Goal: Task Accomplishment & Management: Complete application form

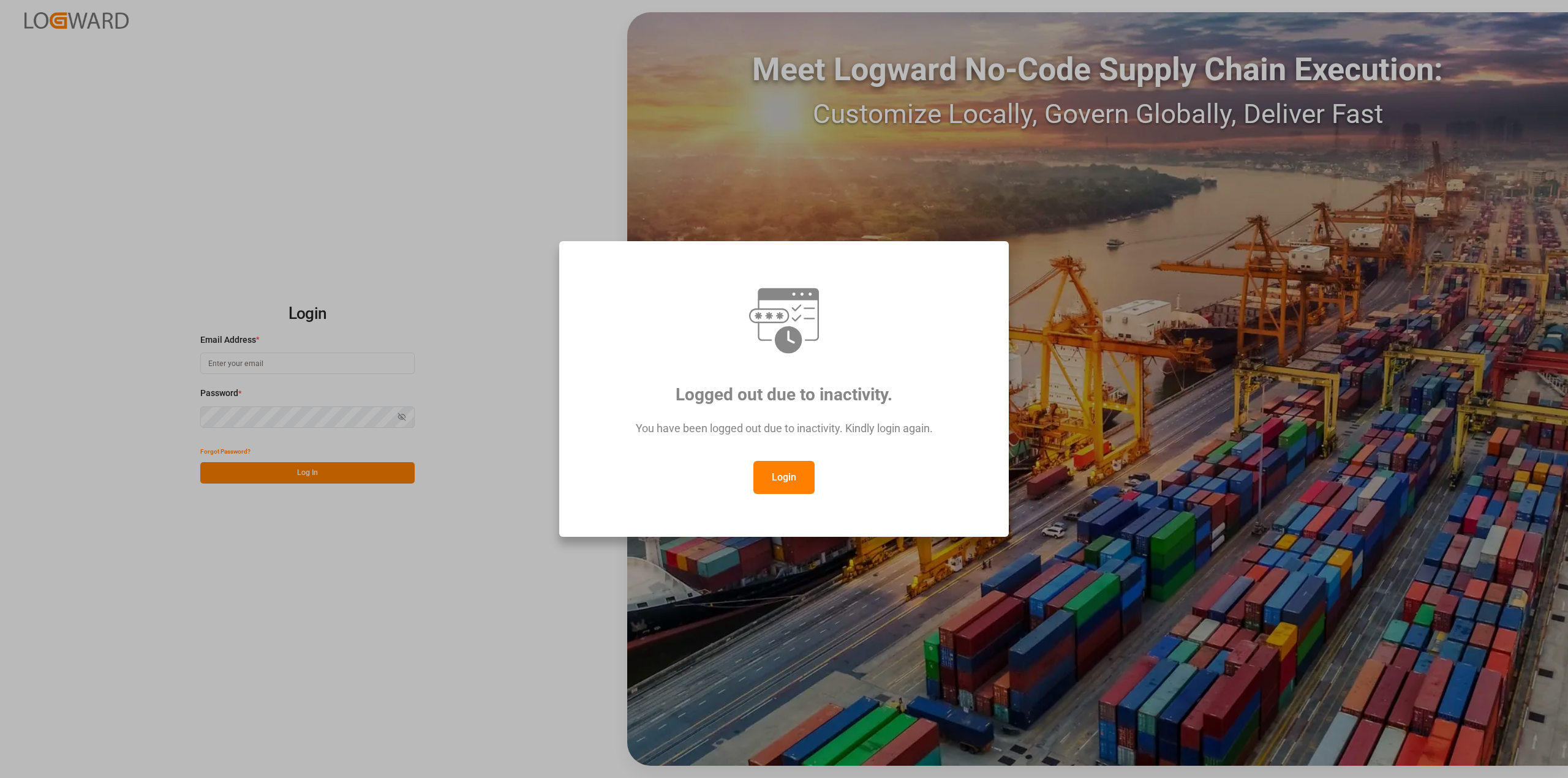
drag, startPoint x: 791, startPoint y: 471, endPoint x: 675, endPoint y: 451, distance: 117.7
click at [791, 471] on button "Login" at bounding box center [784, 477] width 61 height 33
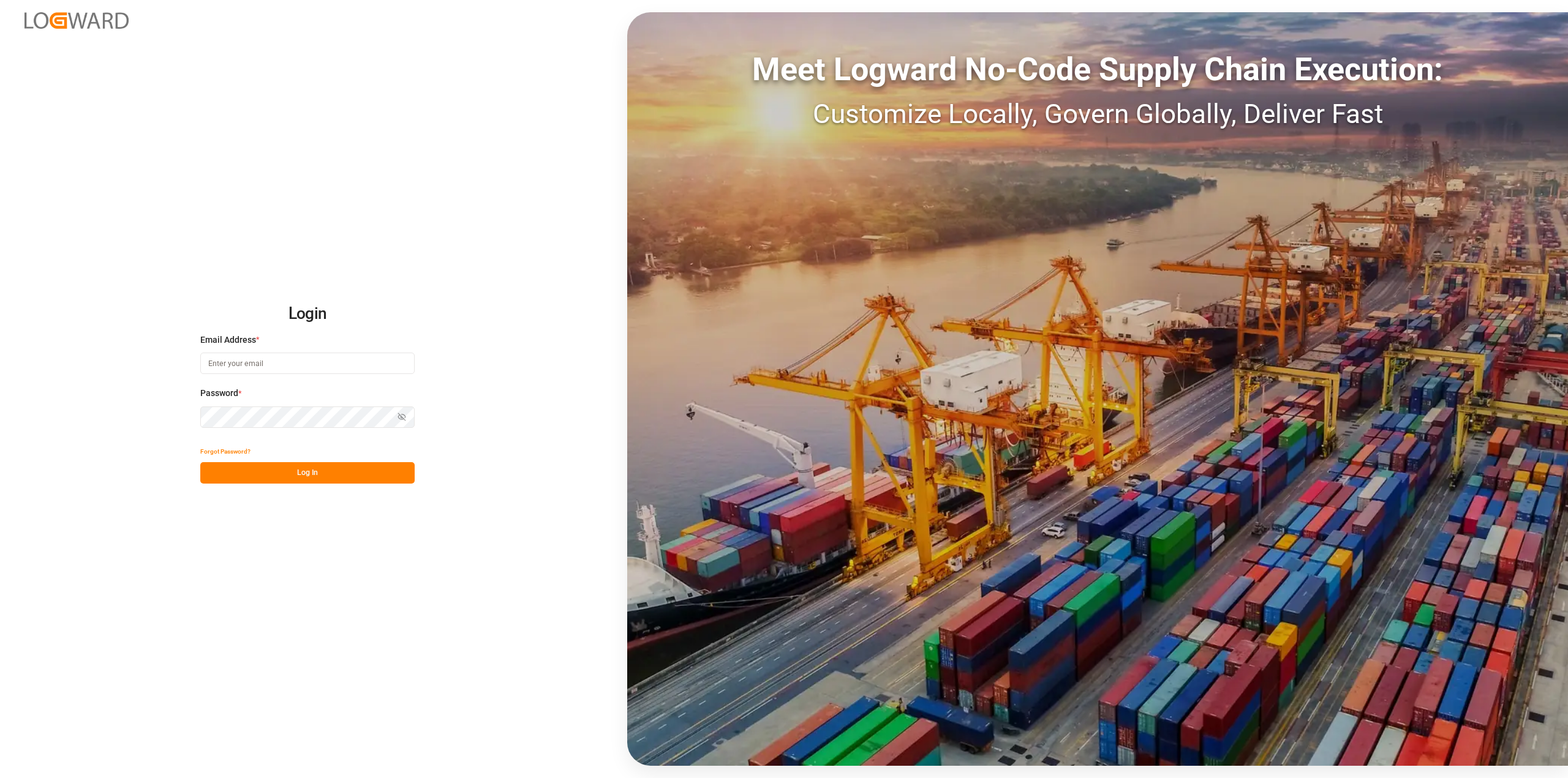
click at [357, 369] on input at bounding box center [307, 363] width 214 height 22
type input "[PERSON_NAME][EMAIL_ADDRESS][PERSON_NAME][DOMAIN_NAME]"
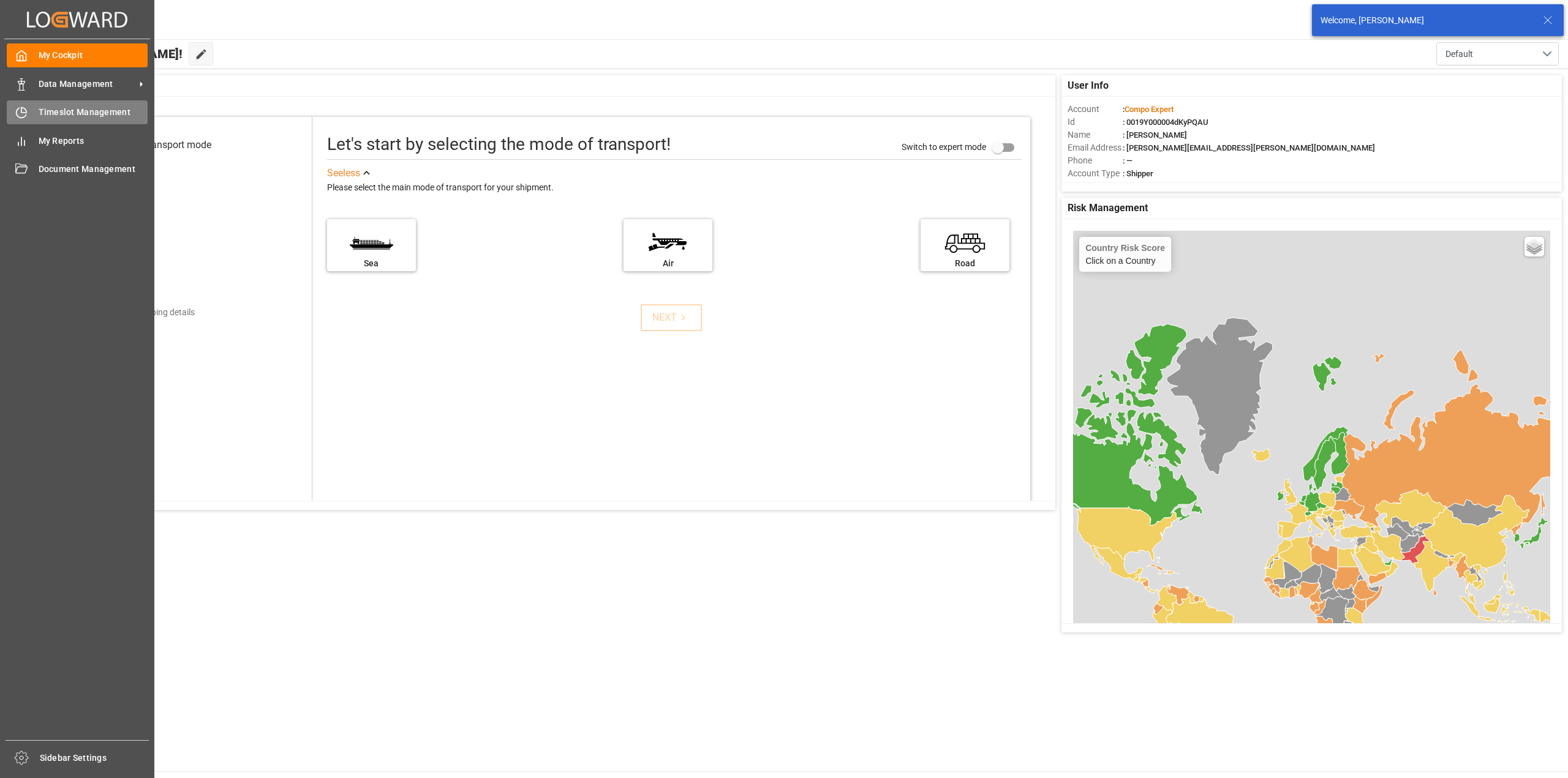
click at [26, 104] on div "Timeslot Management Timeslot Management" at bounding box center [77, 113] width 141 height 24
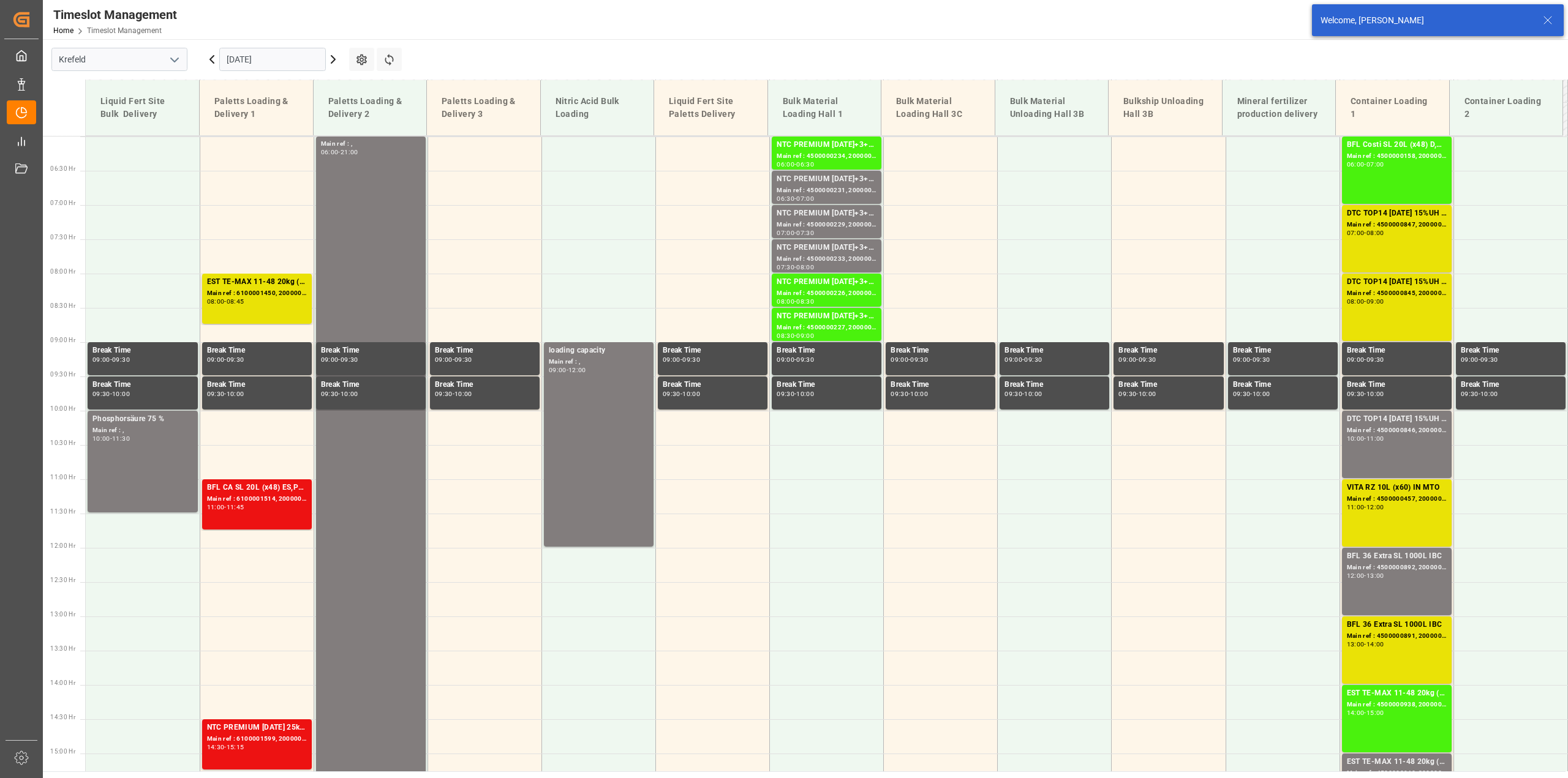
scroll to position [368, 0]
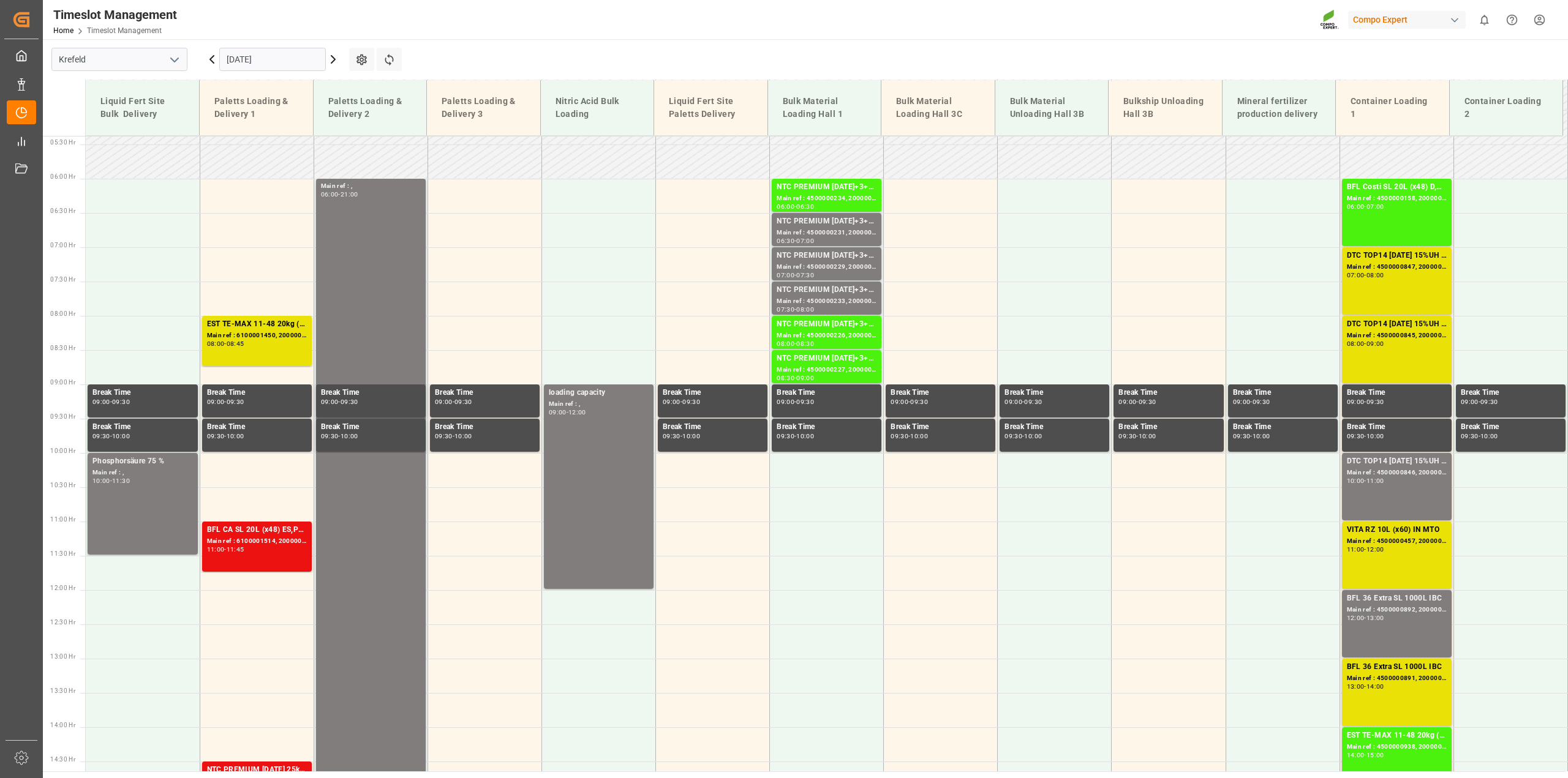
click at [209, 59] on icon at bounding box center [212, 59] width 15 height 15
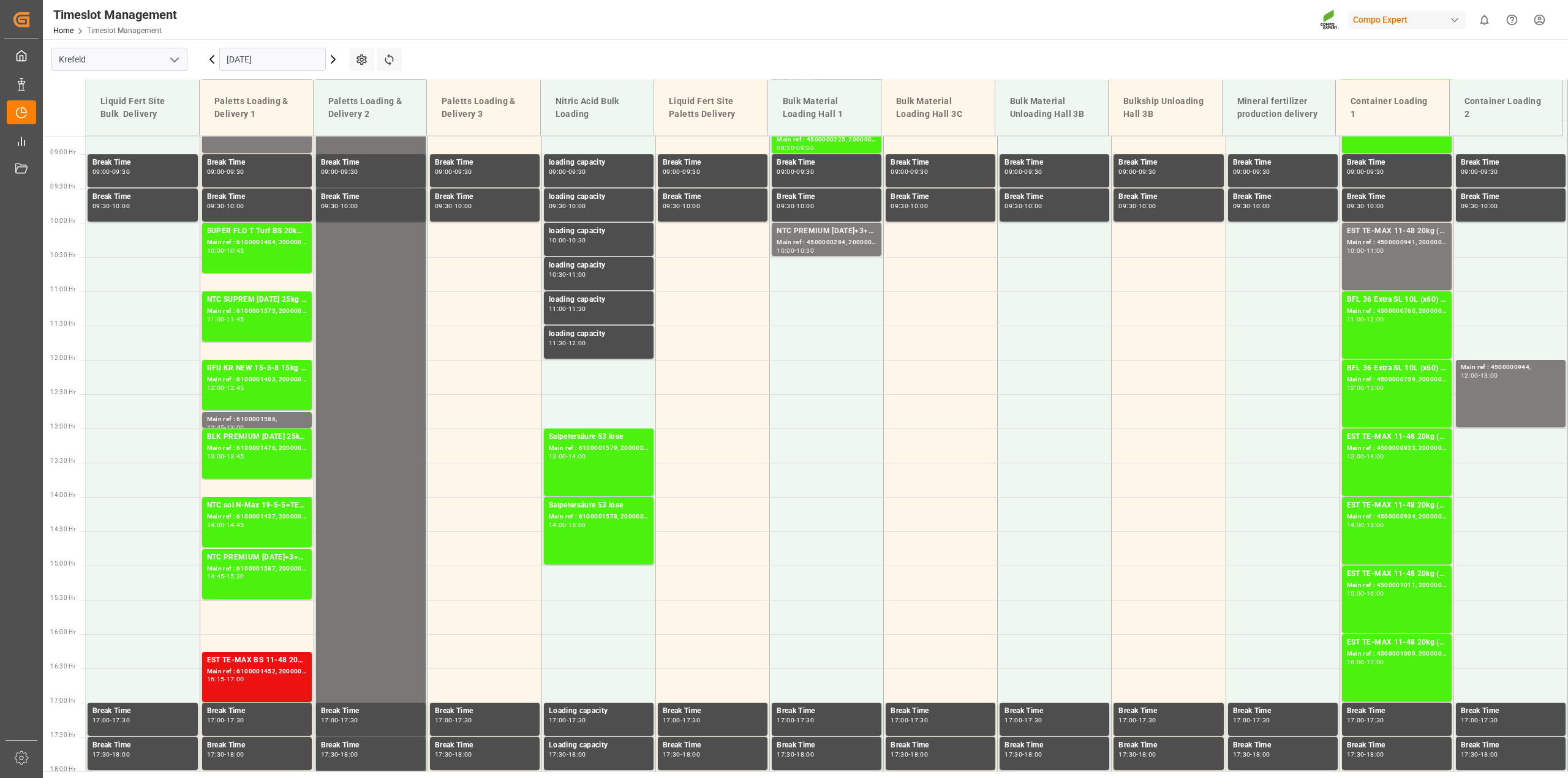
scroll to position [828, 0]
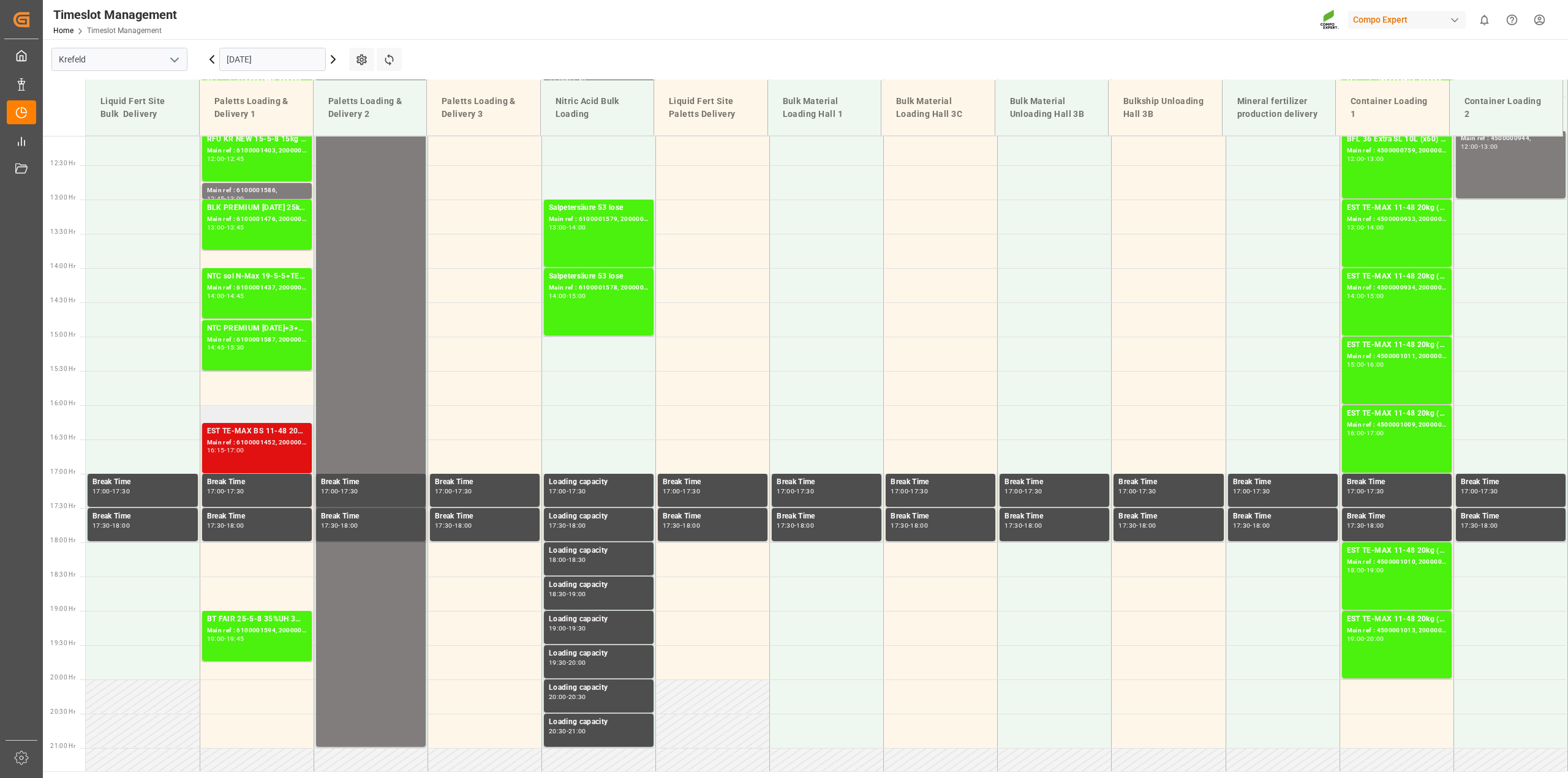
click at [286, 456] on div "EST TE-MAX BS 11-48 20kg (x56) INT Main ref : 6100001452, 2000001274 16:15 - 17…" at bounding box center [256, 448] width 100 height 45
click at [332, 56] on icon at bounding box center [333, 59] width 4 height 8
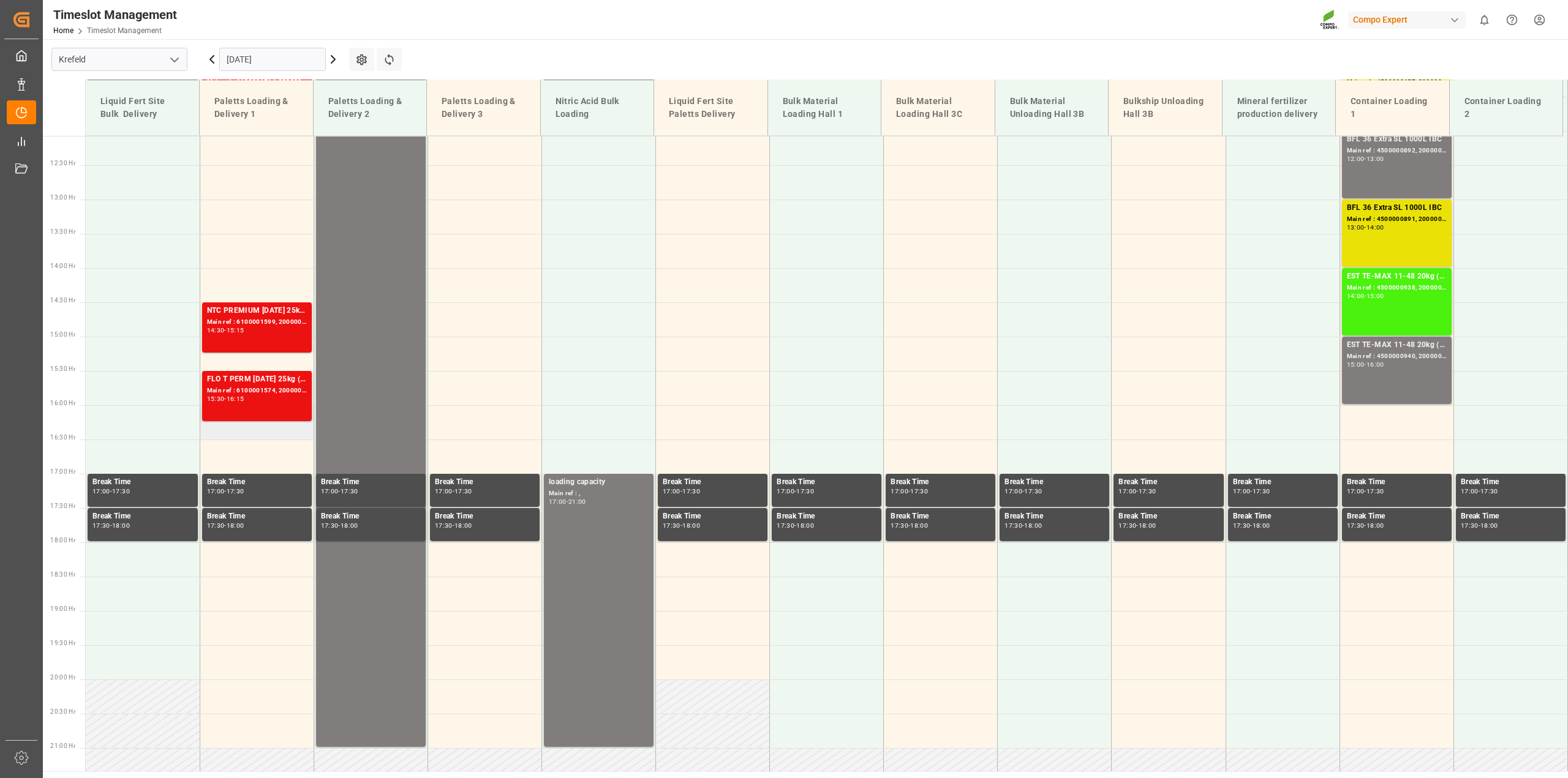
scroll to position [752, 0]
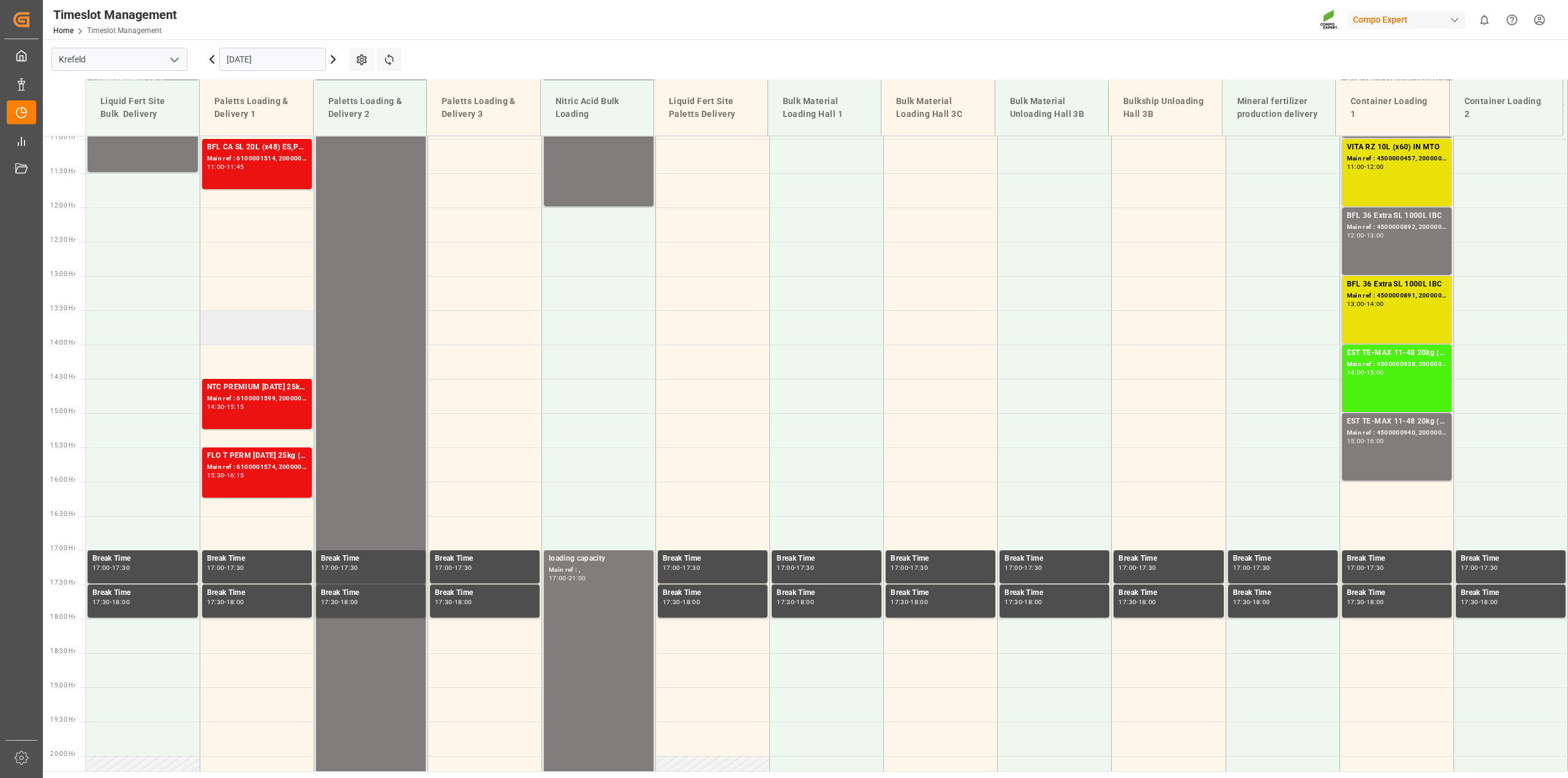
click at [250, 331] on td at bounding box center [257, 328] width 114 height 35
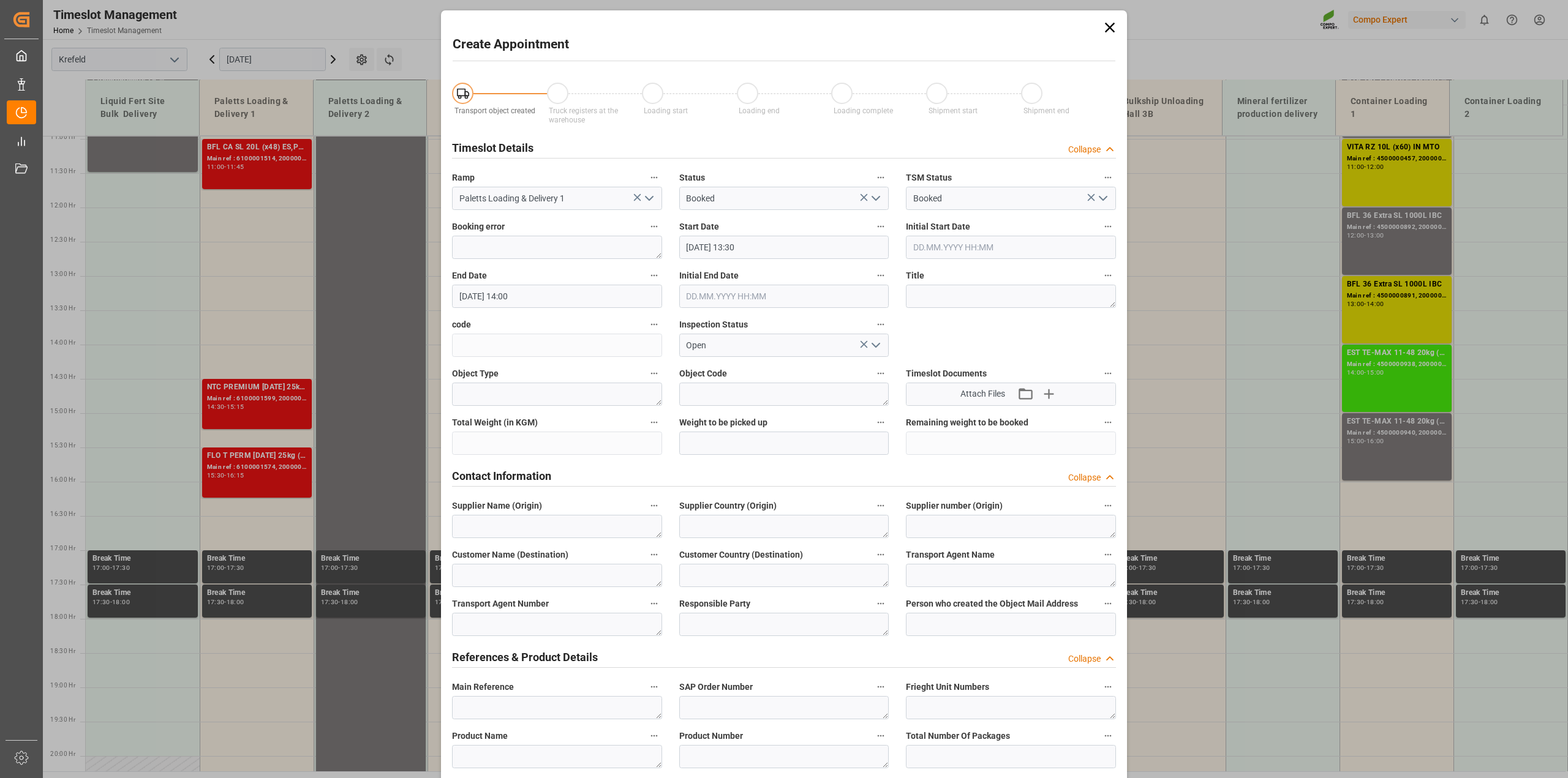
type input "[DATE] 13:30"
type input "[DATE] 14:00"
click at [968, 304] on textarea at bounding box center [1011, 296] width 210 height 23
type textarea "[PERSON_NAME] - Umlagerung Erkofill"
click at [537, 295] on input "[DATE] 14:00" at bounding box center [557, 296] width 210 height 23
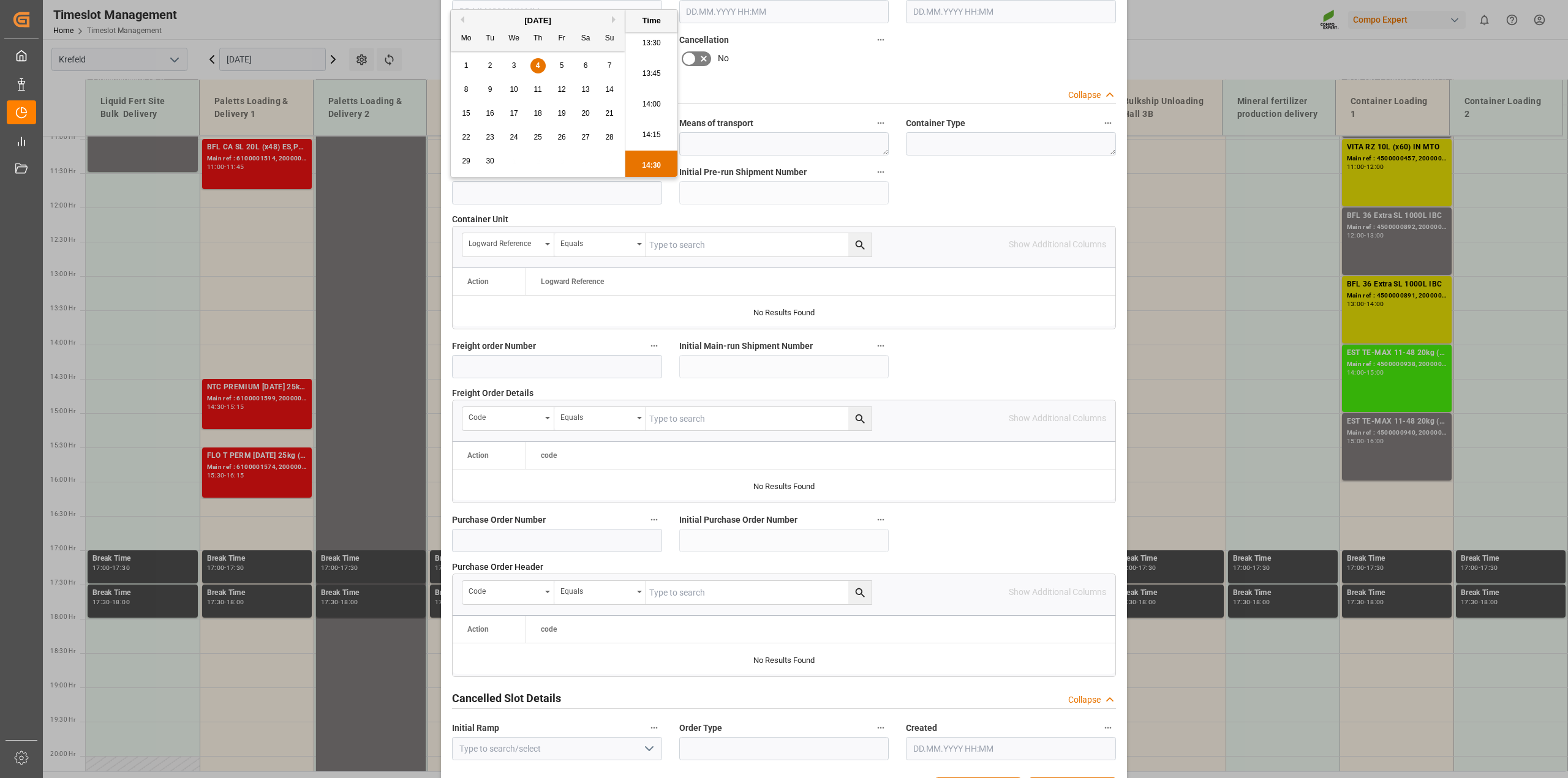
scroll to position [923, 0]
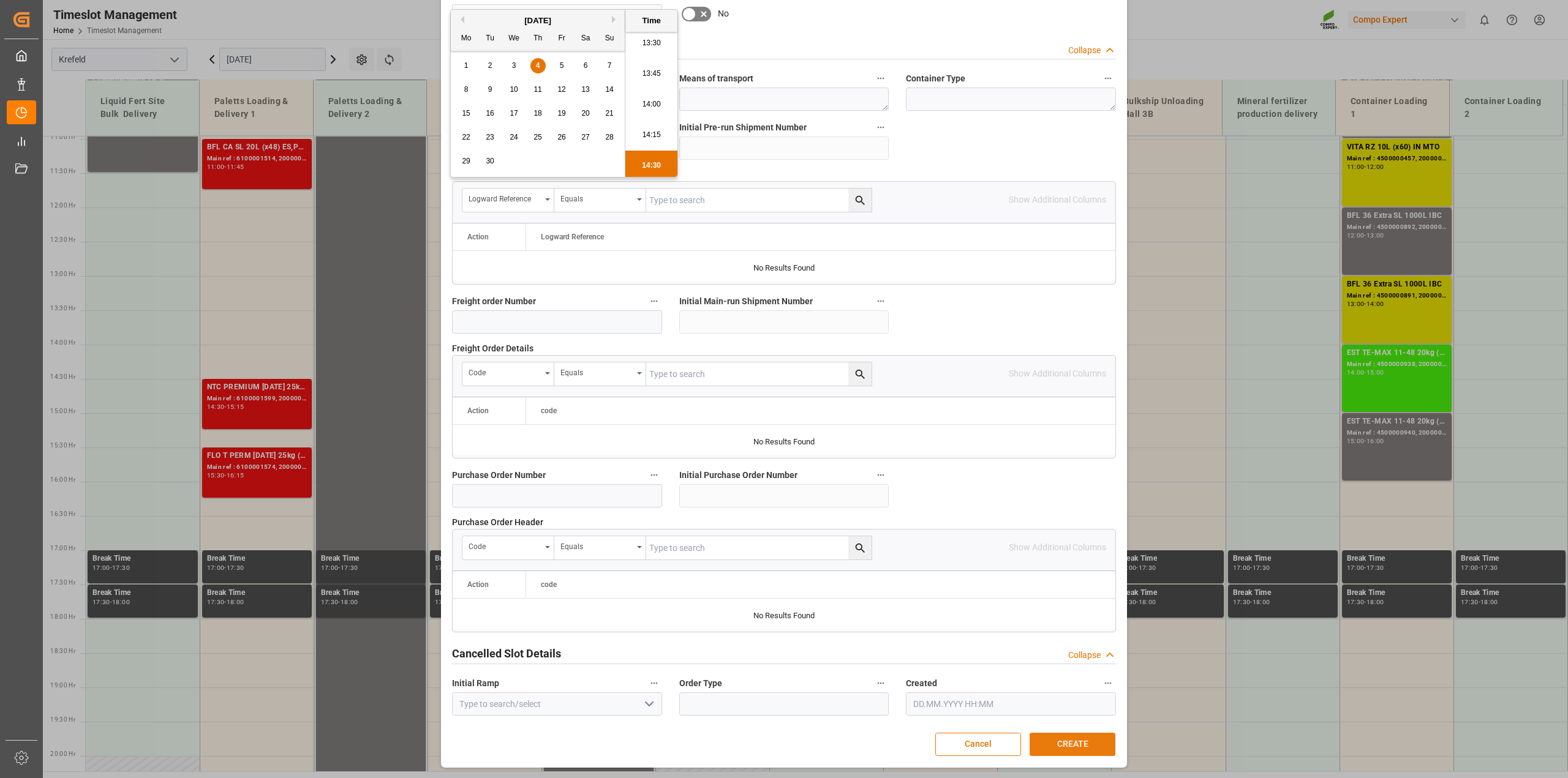
type input "[DATE] 14:30"
click at [1079, 745] on button "CREATE" at bounding box center [1072, 744] width 86 height 23
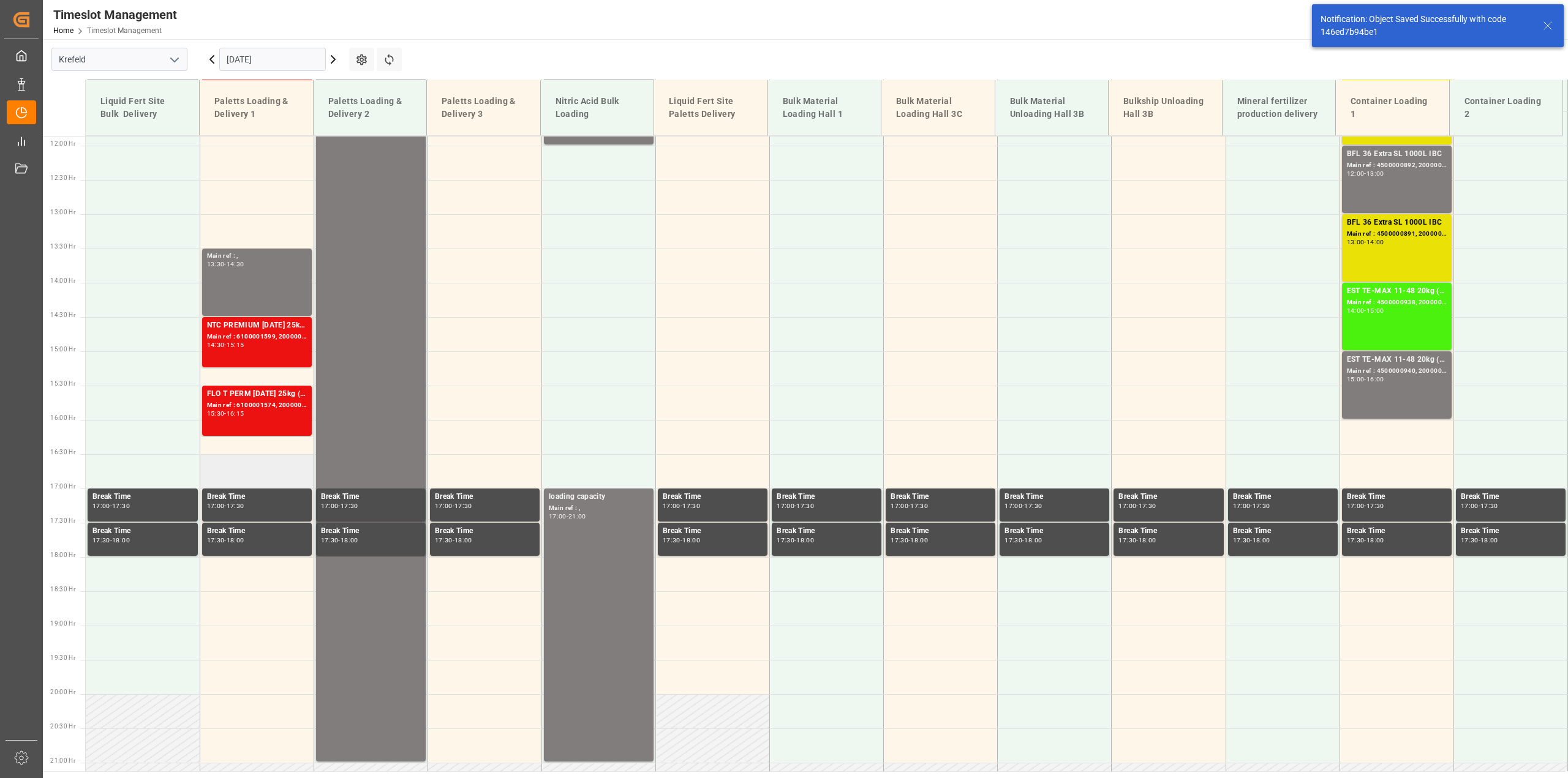
scroll to position [828, 0]
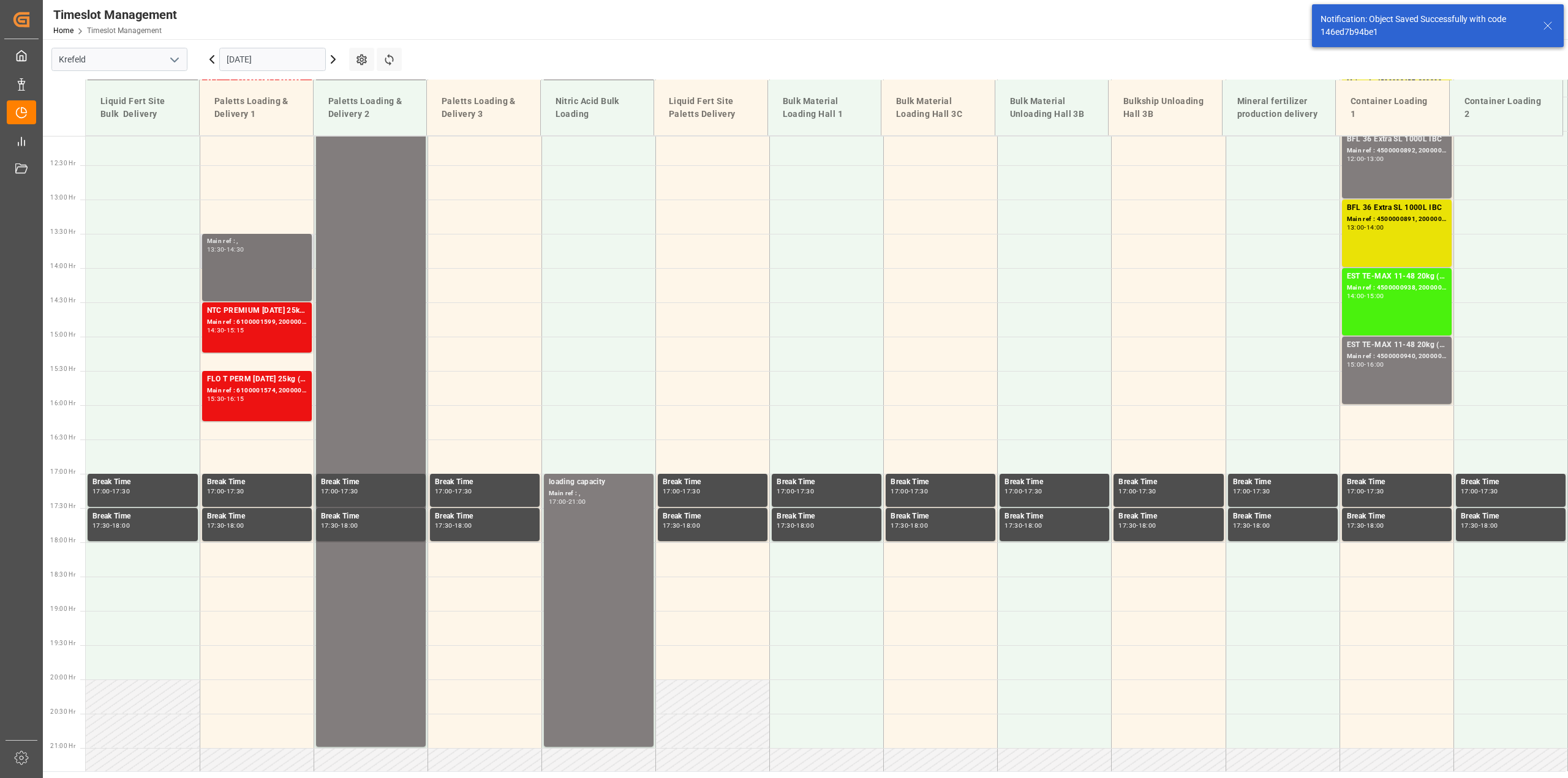
click at [257, 260] on div "Main ref : , 13:30 - 14:30" at bounding box center [256, 267] width 100 height 62
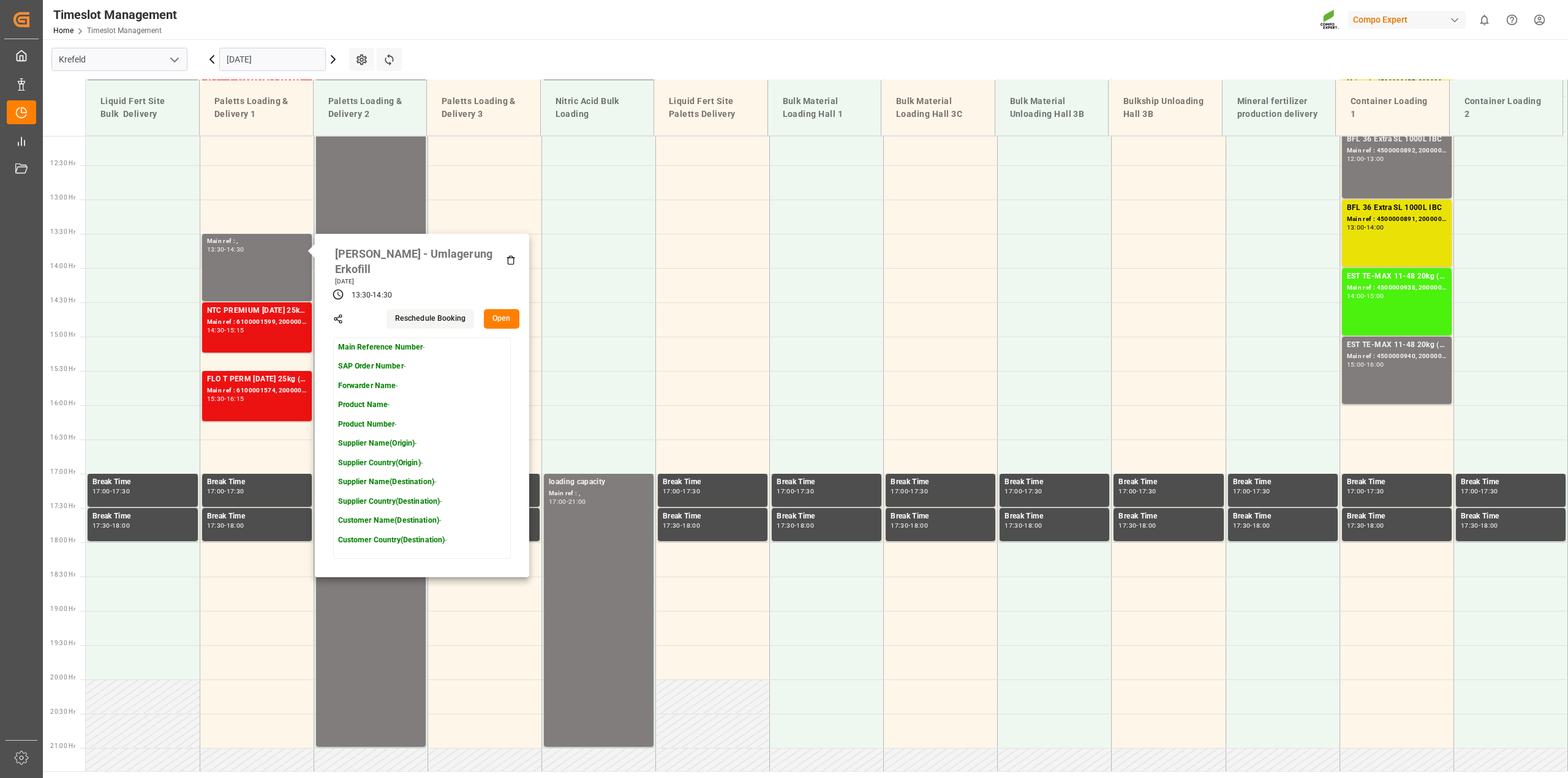
click at [494, 309] on button "Open" at bounding box center [502, 319] width 35 height 20
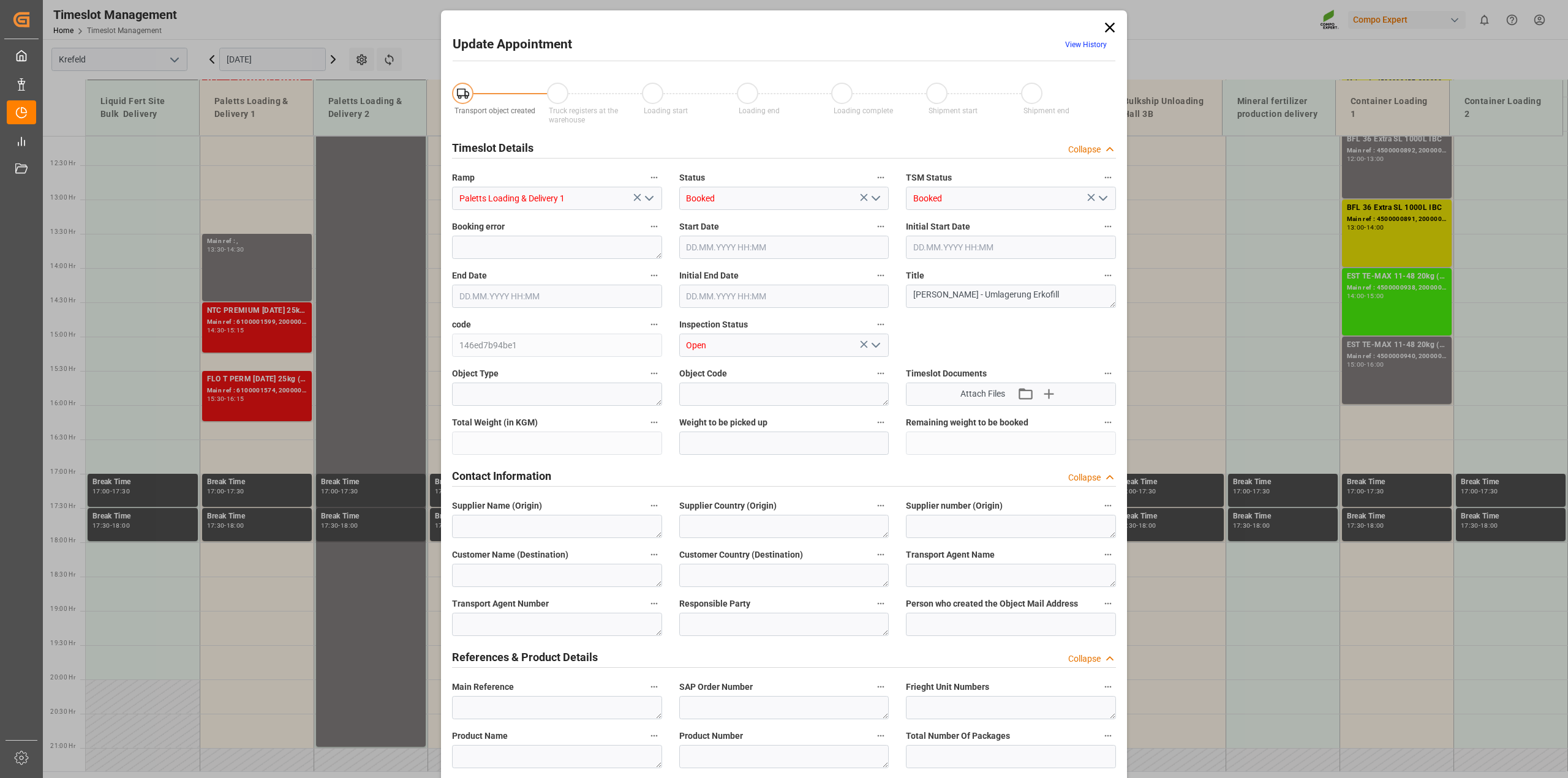
type input "[DATE] 13:30"
type input "[DATE] 14:30"
type input "[DATE] 10:52"
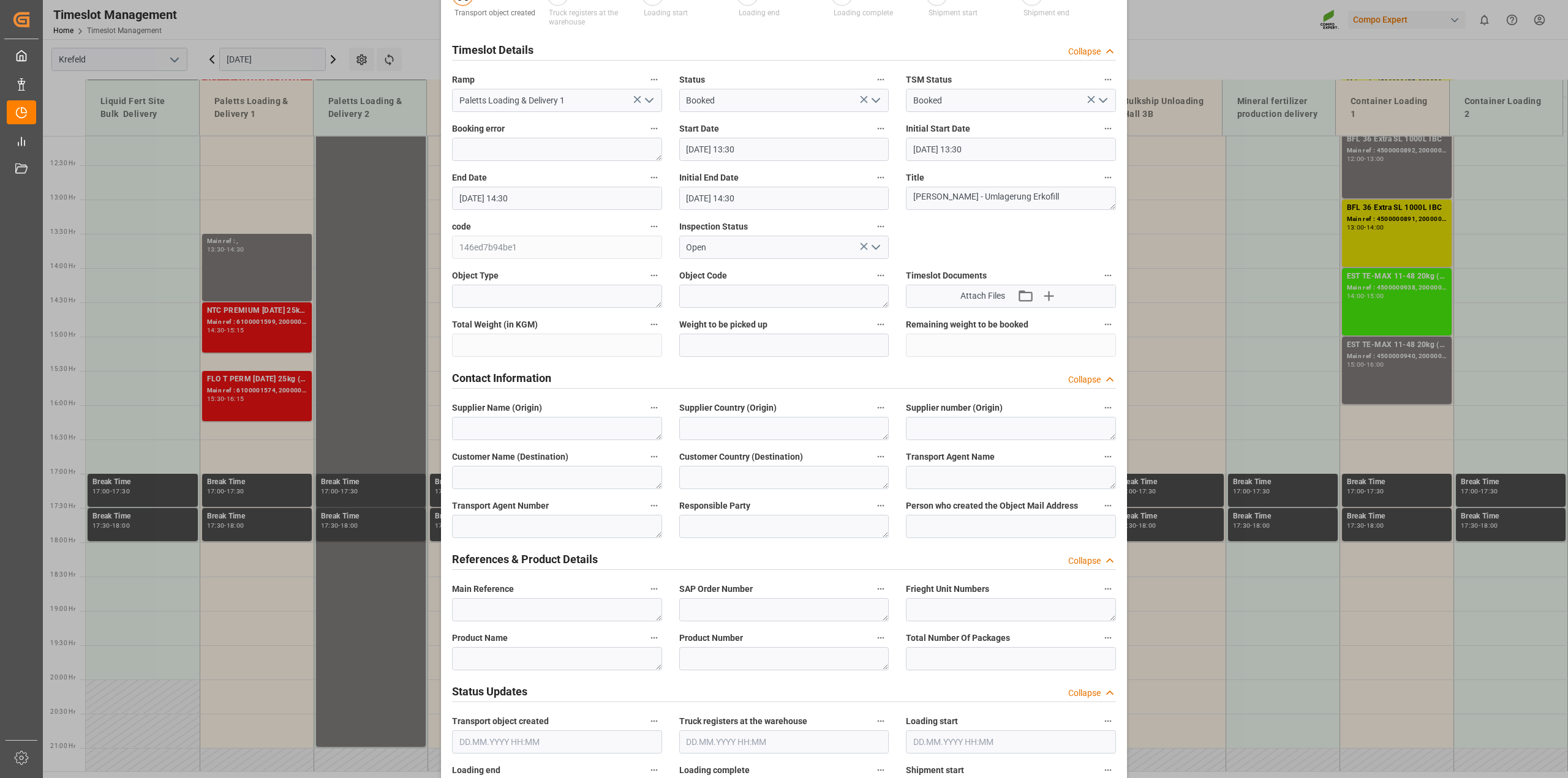
scroll to position [306, 0]
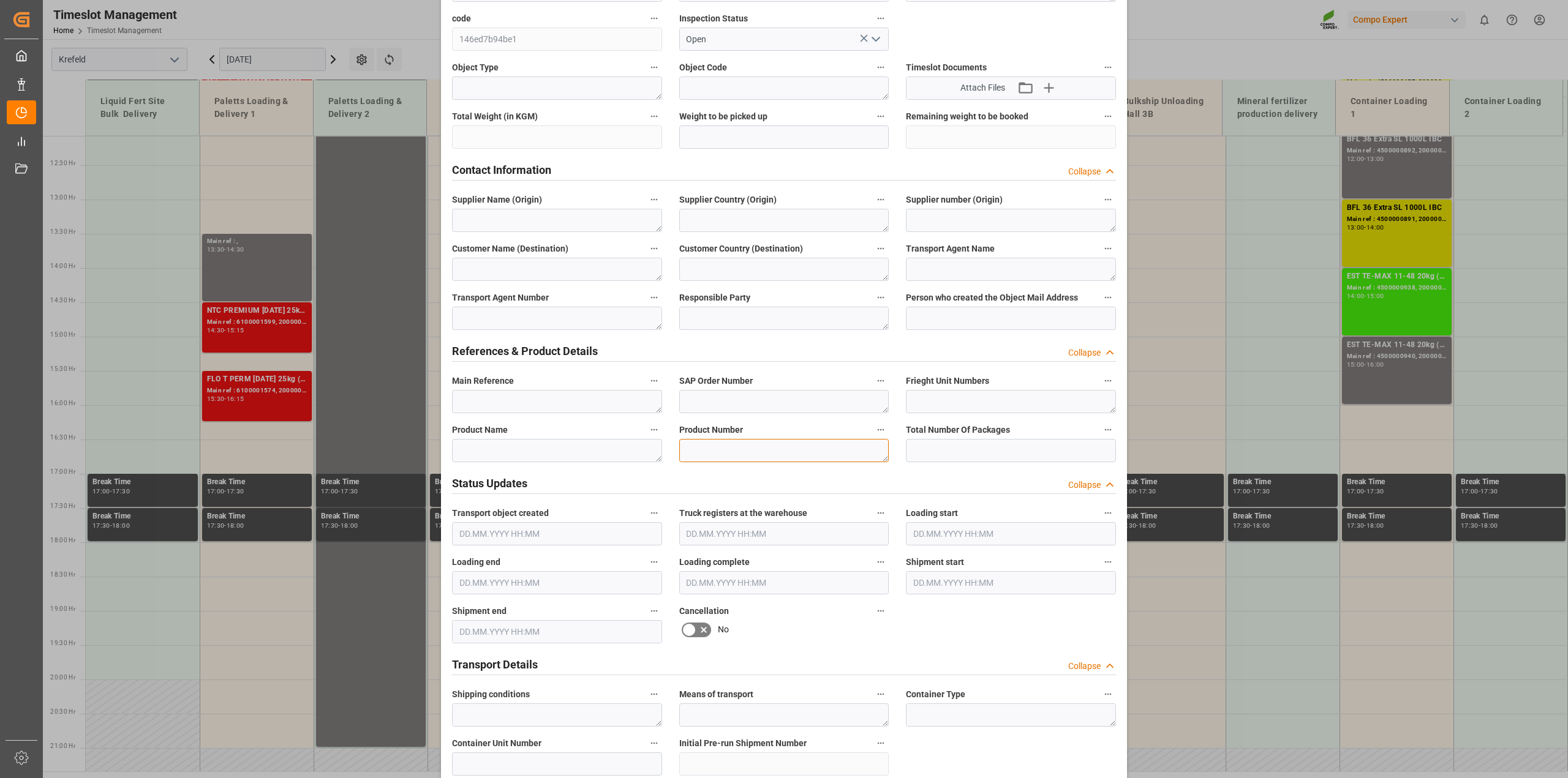
click at [690, 450] on textarea at bounding box center [784, 450] width 210 height 23
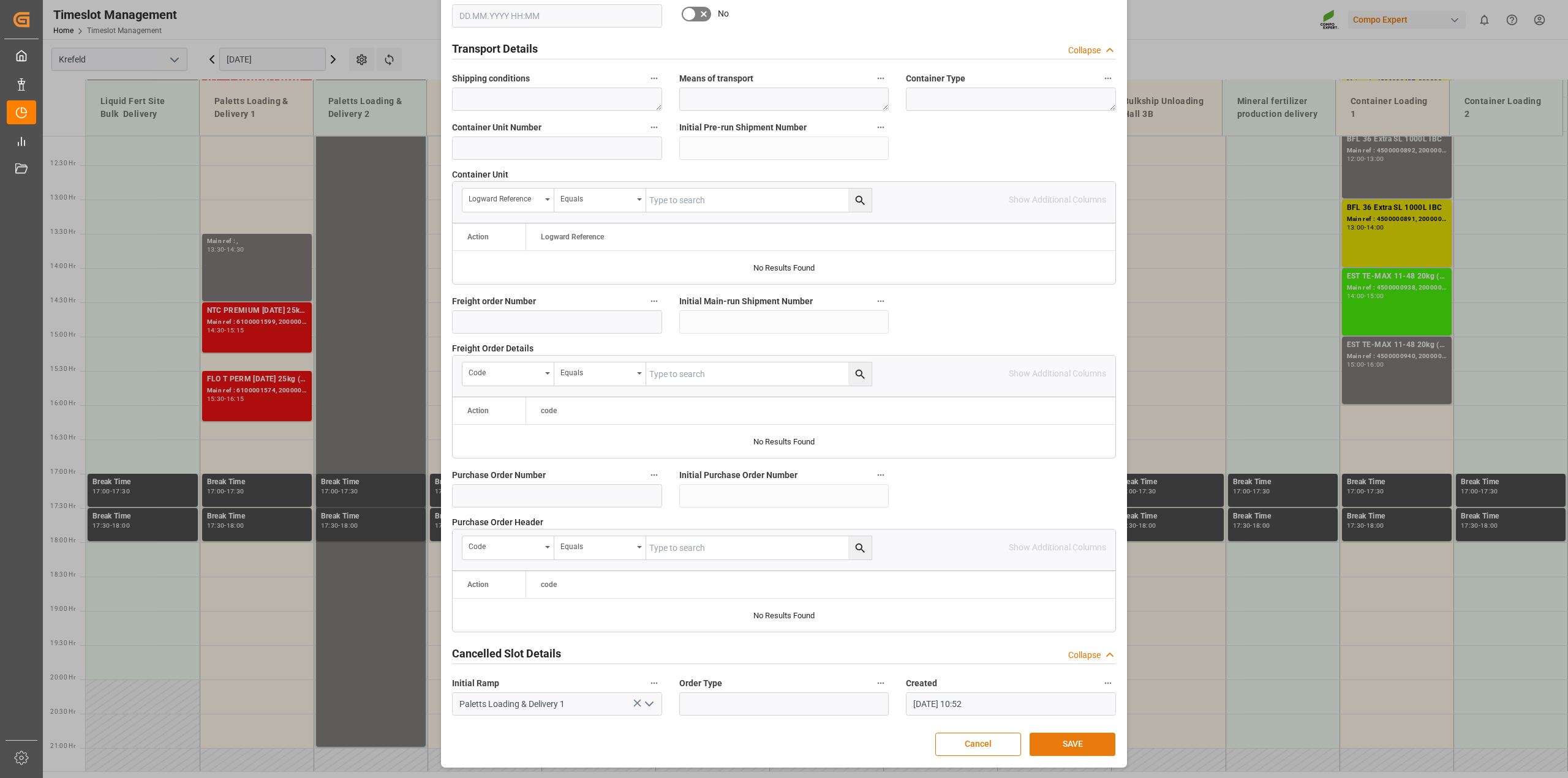
scroll to position [923, 0]
type textarea "Erkollfill - Referenz folgt"
click at [1083, 740] on button "SAVE" at bounding box center [1072, 744] width 86 height 23
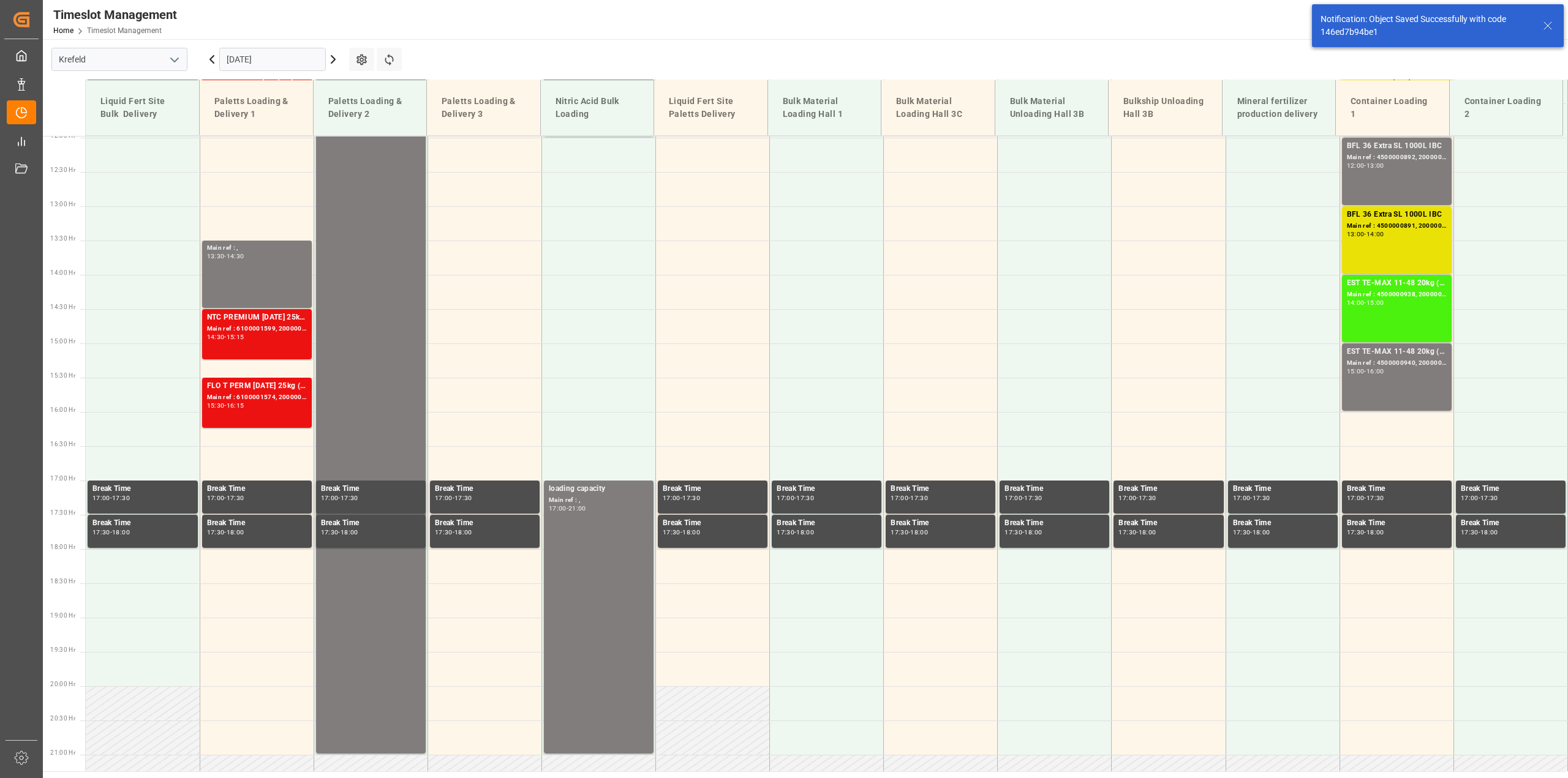
scroll to position [828, 0]
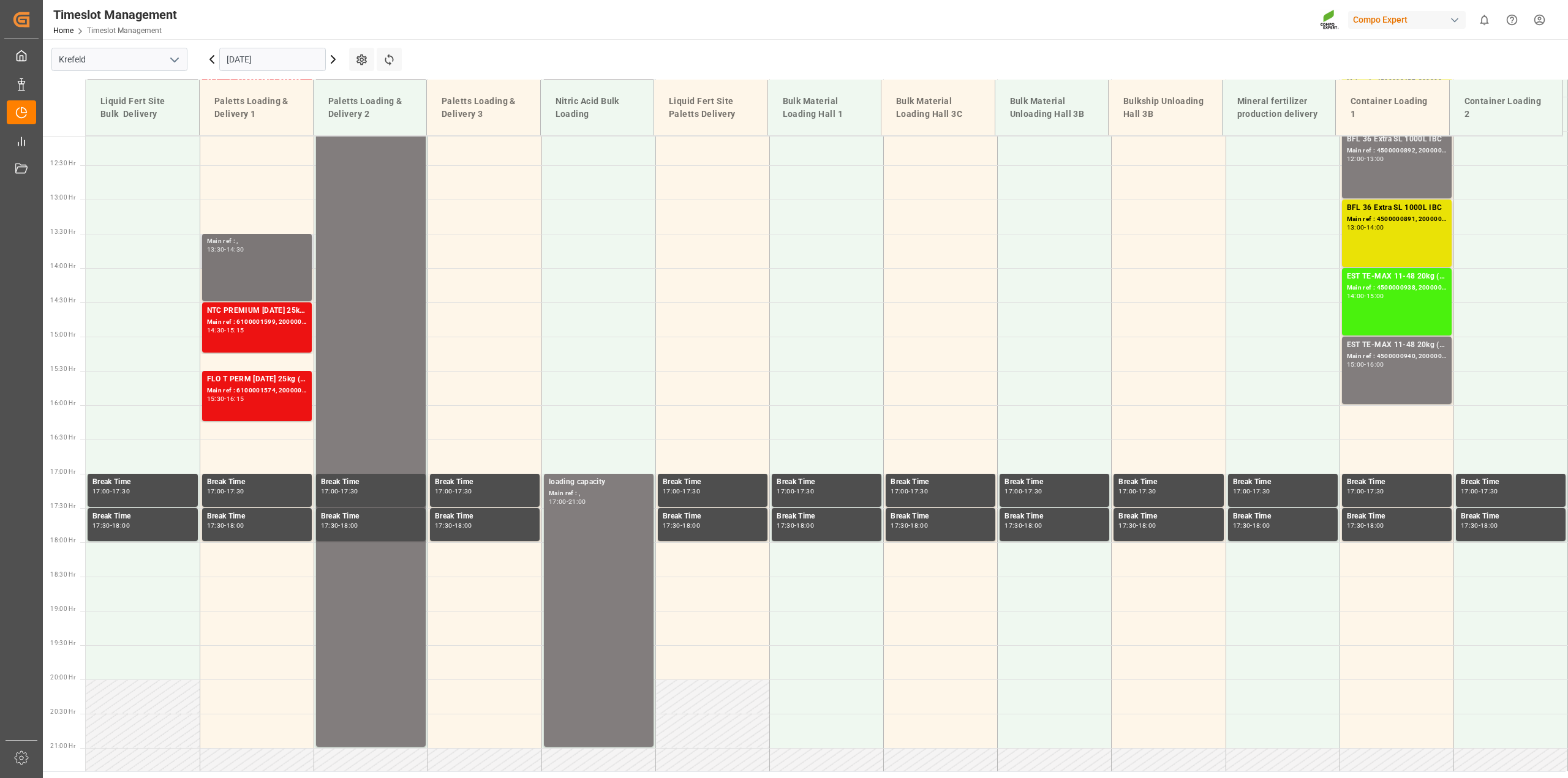
click at [239, 271] on div "Main ref : , 13:30 - 14:30" at bounding box center [256, 267] width 100 height 62
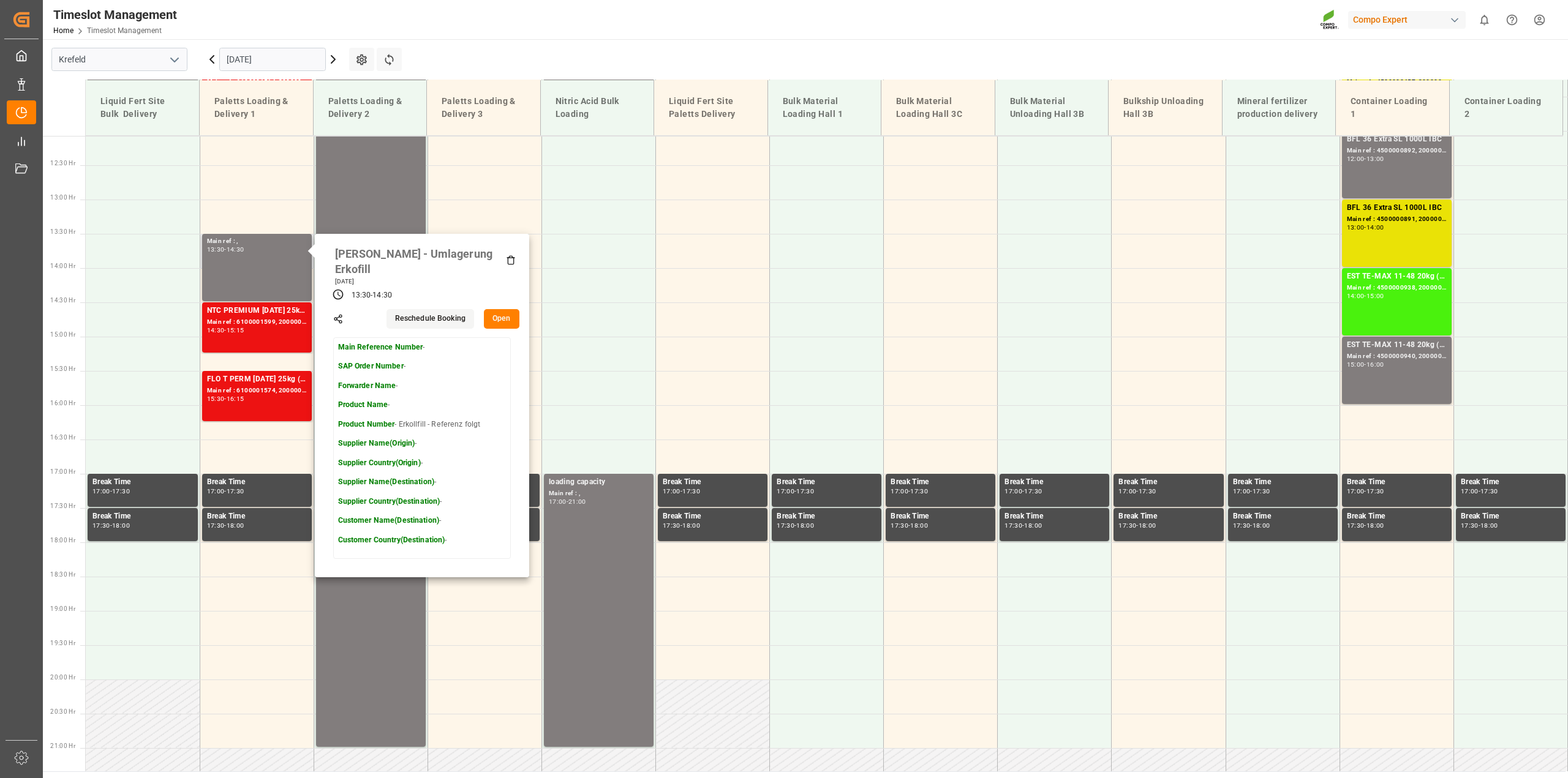
click at [509, 309] on button "Open" at bounding box center [502, 319] width 35 height 20
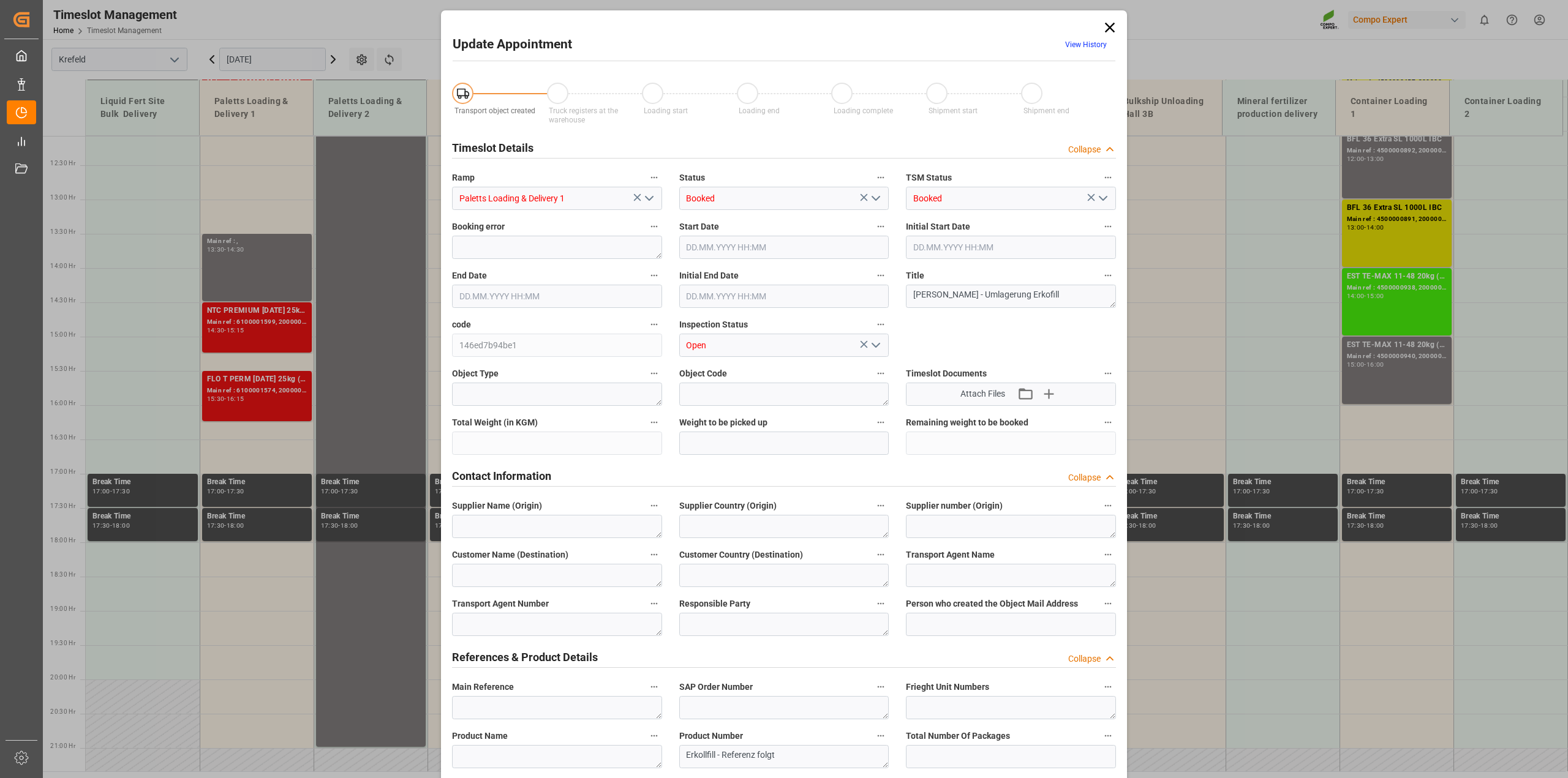
type input "[DATE] 13:30"
type input "[DATE] 14:30"
type input "[DATE] 10:52"
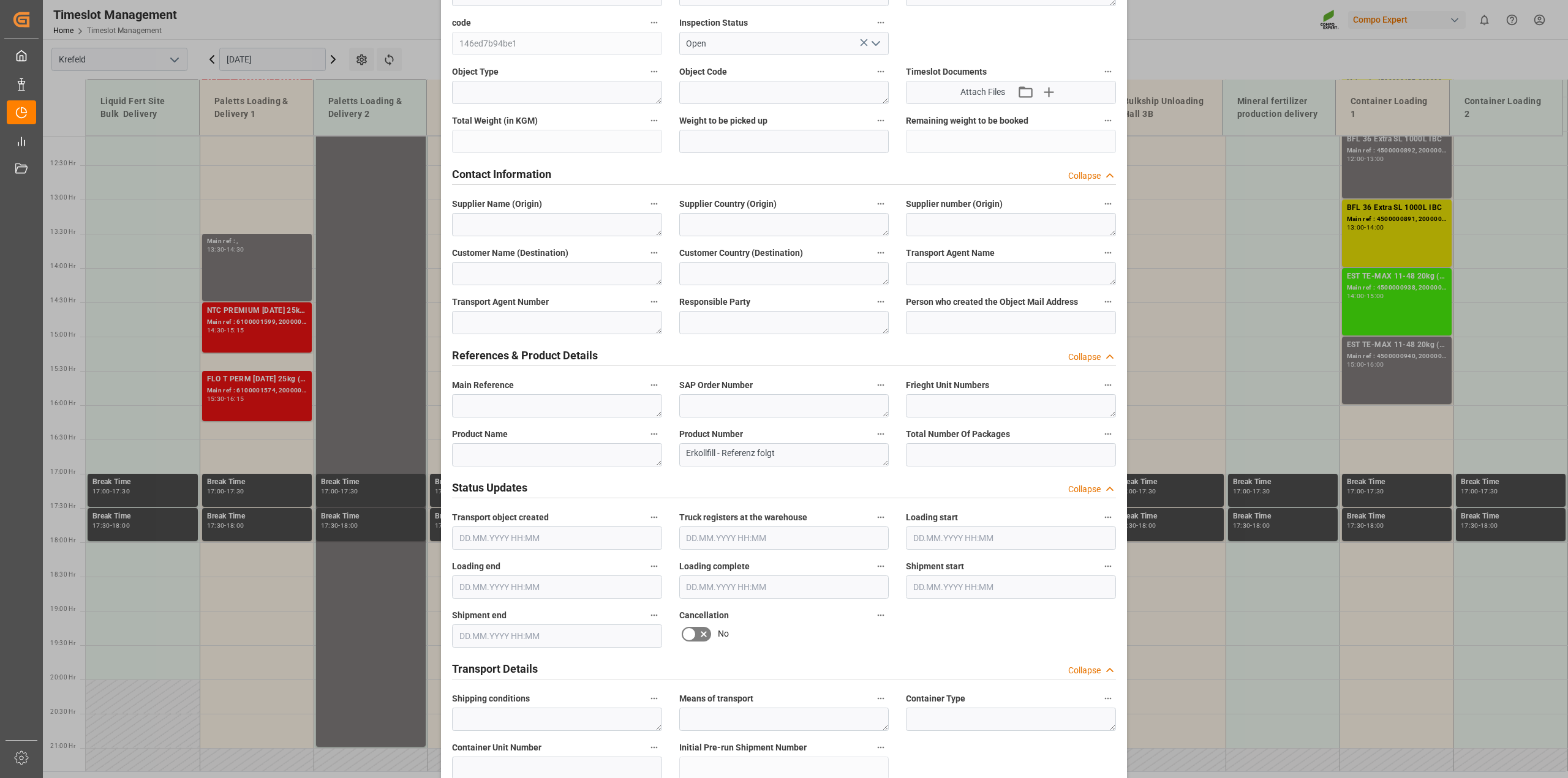
scroll to position [383, 0]
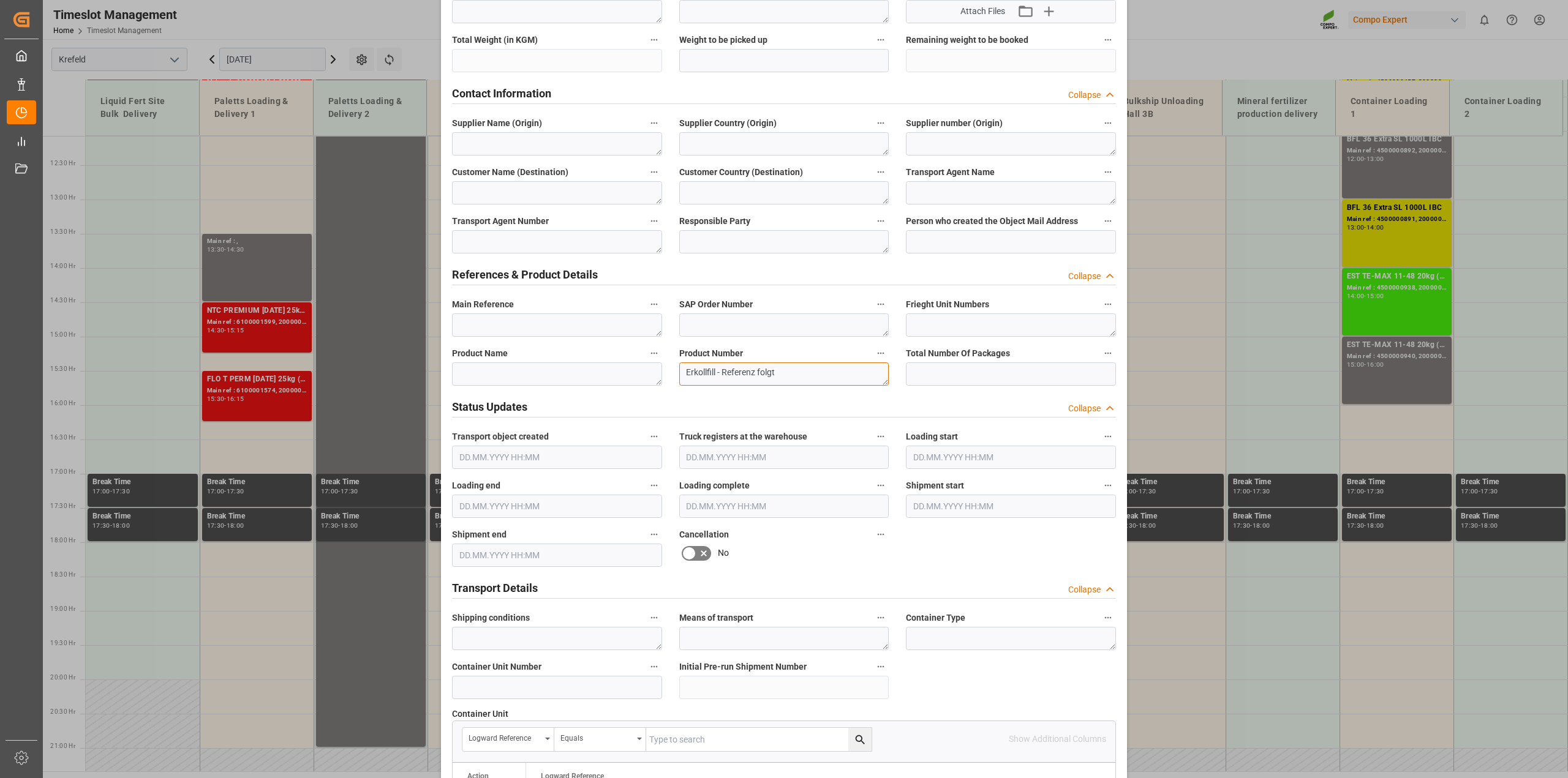
drag, startPoint x: 795, startPoint y: 371, endPoint x: 596, endPoint y: 355, distance: 199.6
click at [596, 355] on div "Transport object created Truck registers at the warehouse Loading start Loading…" at bounding box center [784, 474] width 681 height 1573
click at [540, 368] on textarea at bounding box center [557, 374] width 210 height 23
paste textarea "Erkollfill - Referenz folgt"
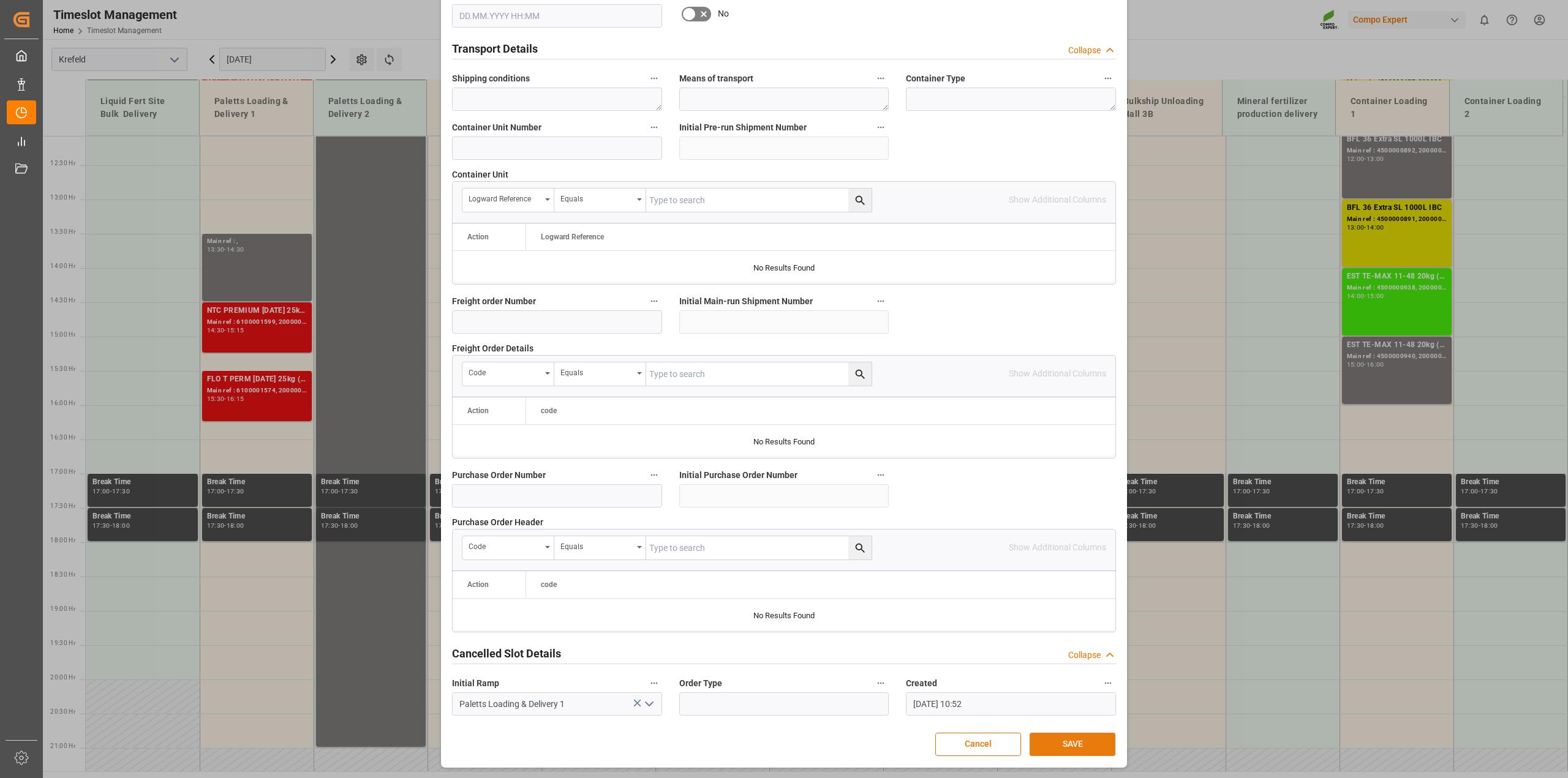
type textarea "Erkollfill - Referenz folgt"
click at [1107, 745] on button "SAVE" at bounding box center [1072, 744] width 86 height 23
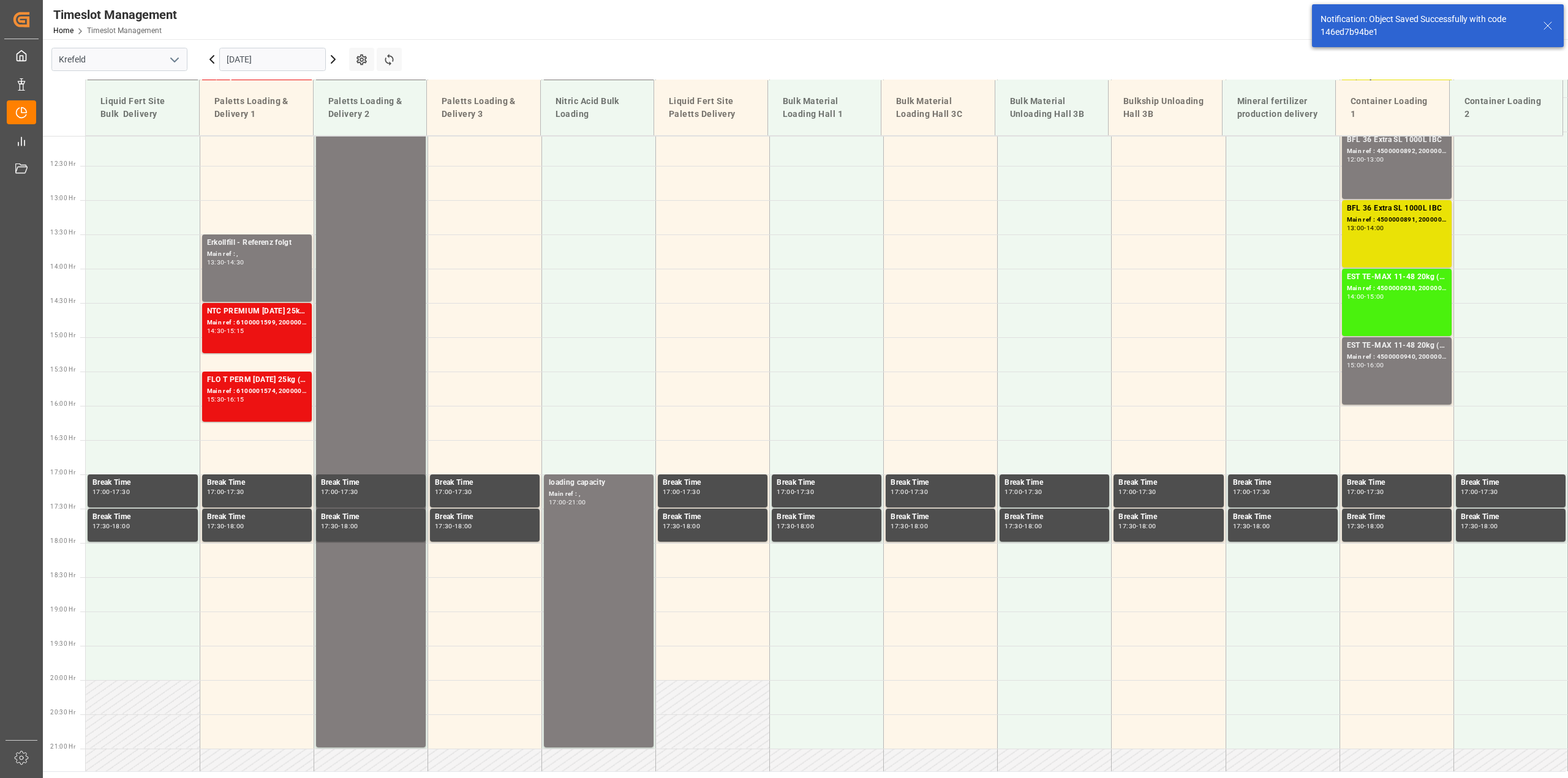
scroll to position [828, 0]
click at [211, 60] on icon at bounding box center [211, 59] width 4 height 8
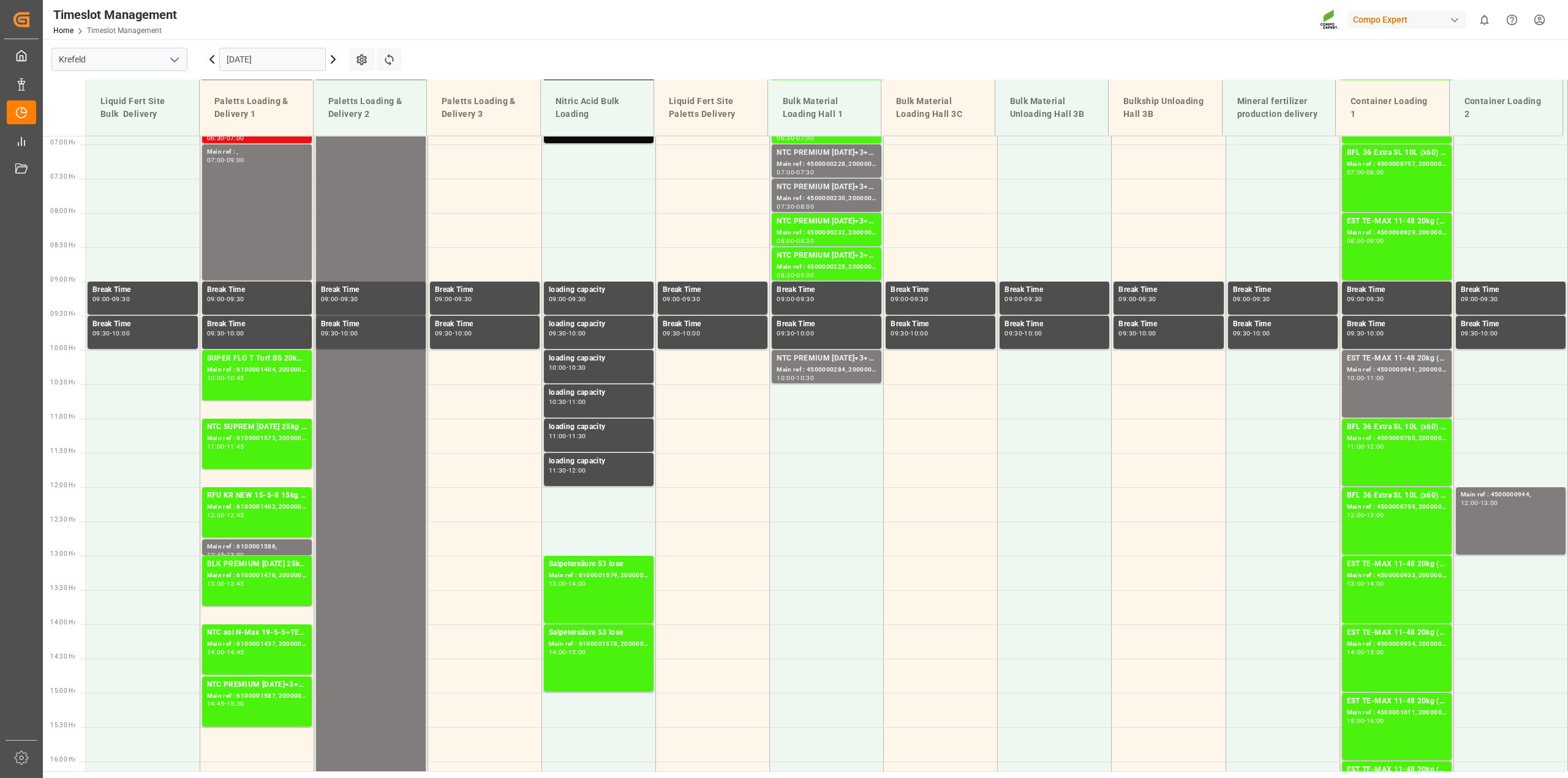
scroll to position [368, 0]
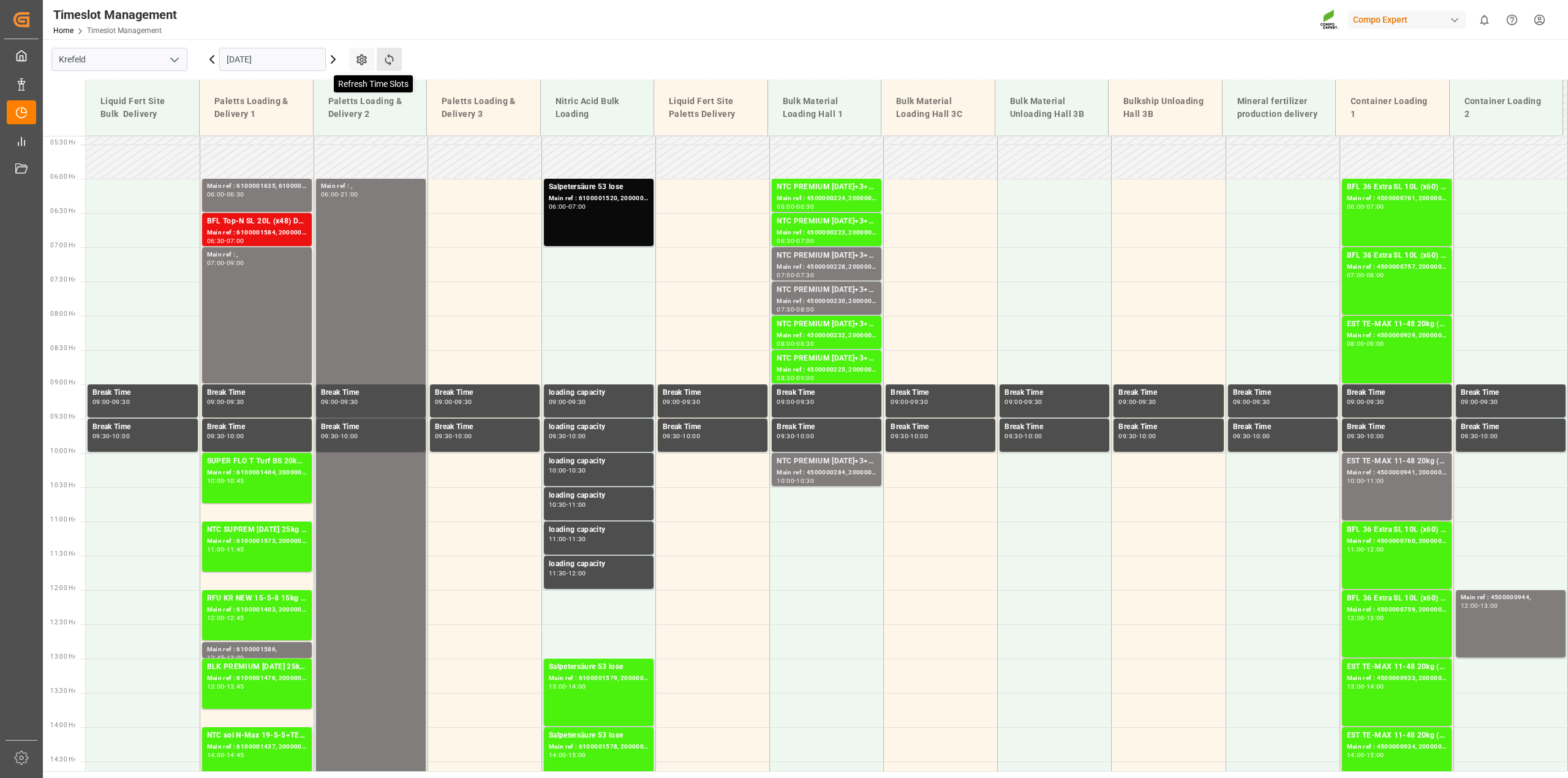
click at [390, 59] on icon at bounding box center [389, 59] width 13 height 13
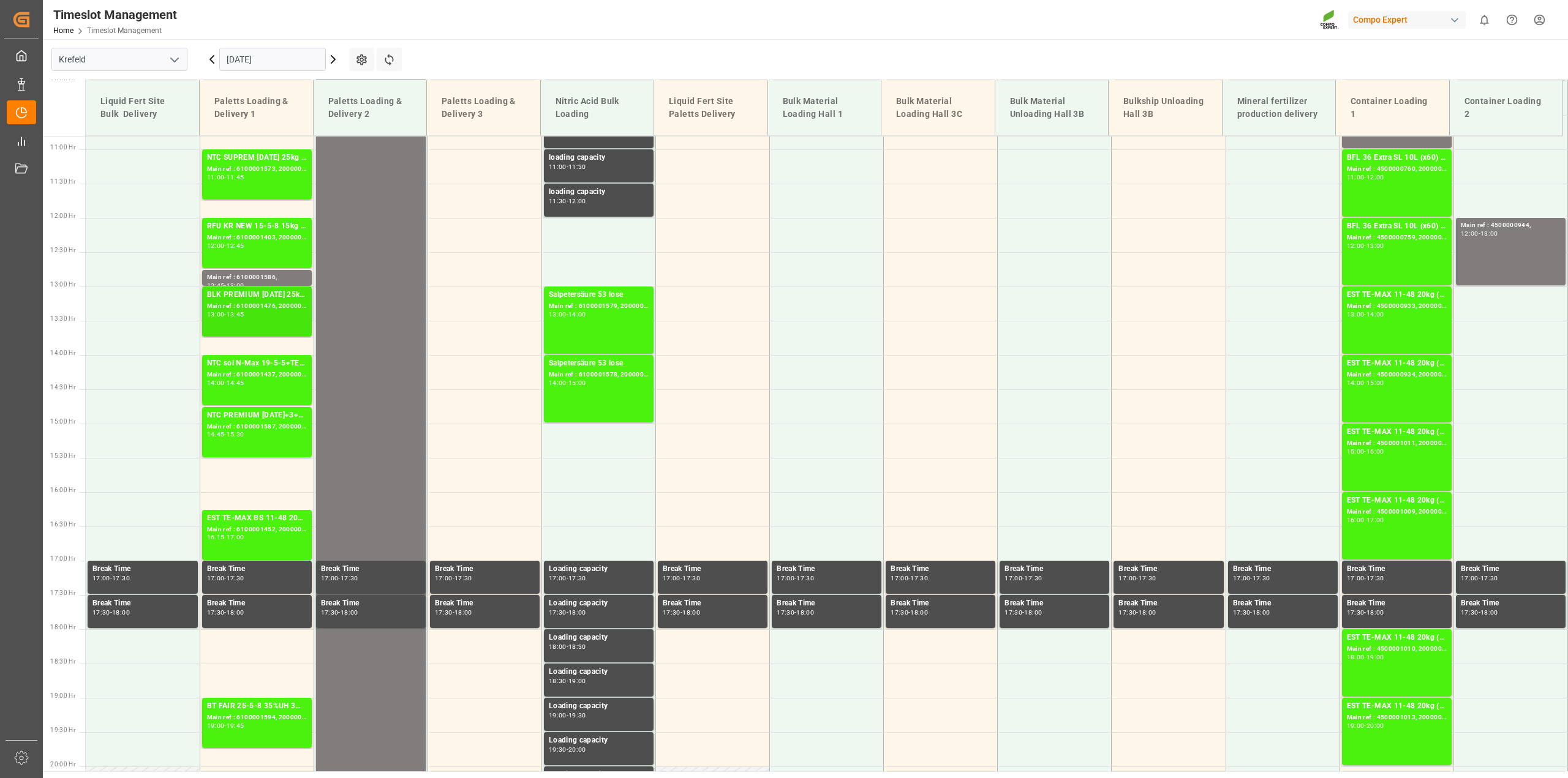
scroll to position [675, 0]
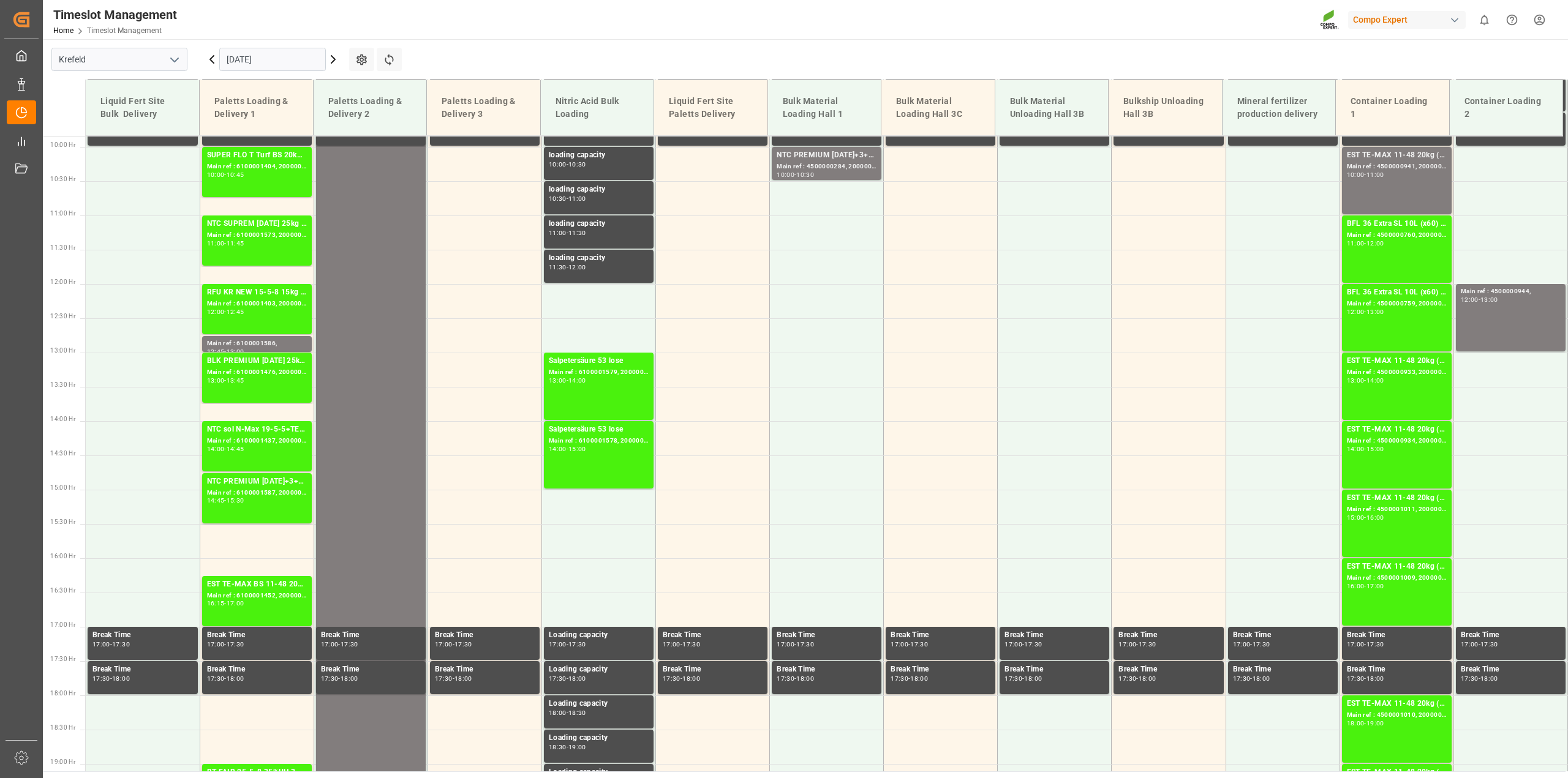
click at [335, 61] on icon at bounding box center [333, 59] width 15 height 15
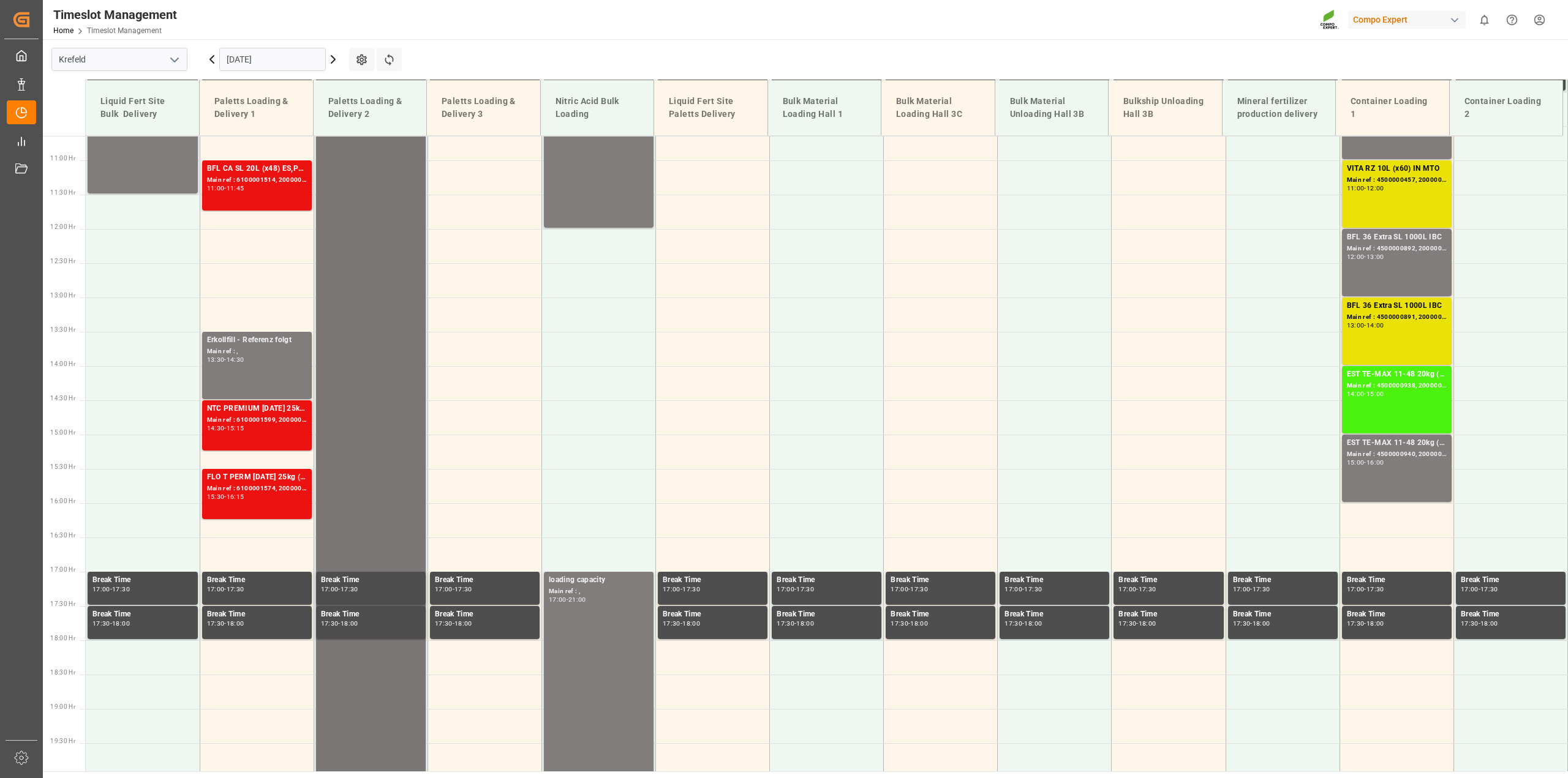
scroll to position [598, 0]
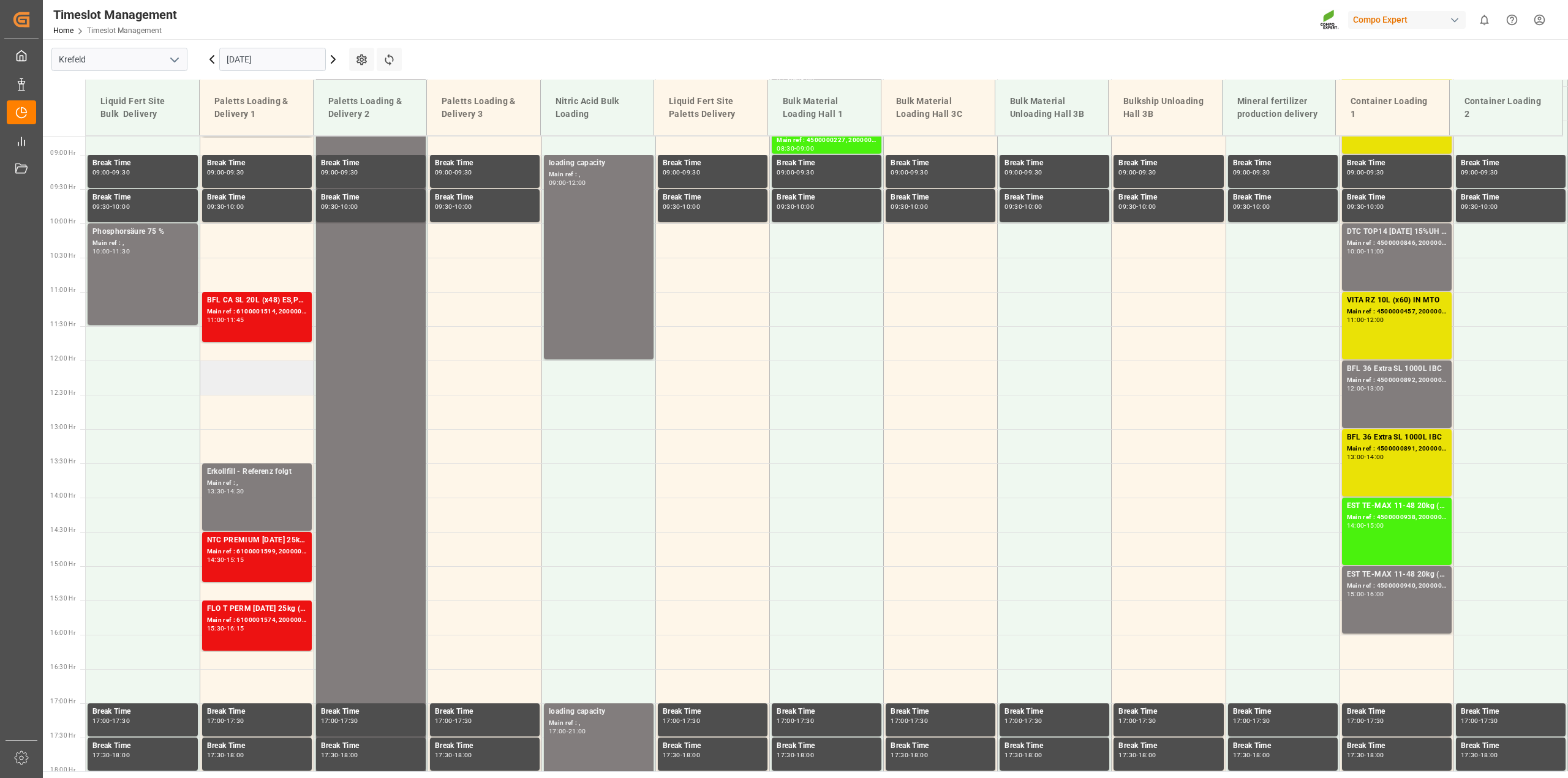
click at [246, 371] on td at bounding box center [257, 378] width 114 height 35
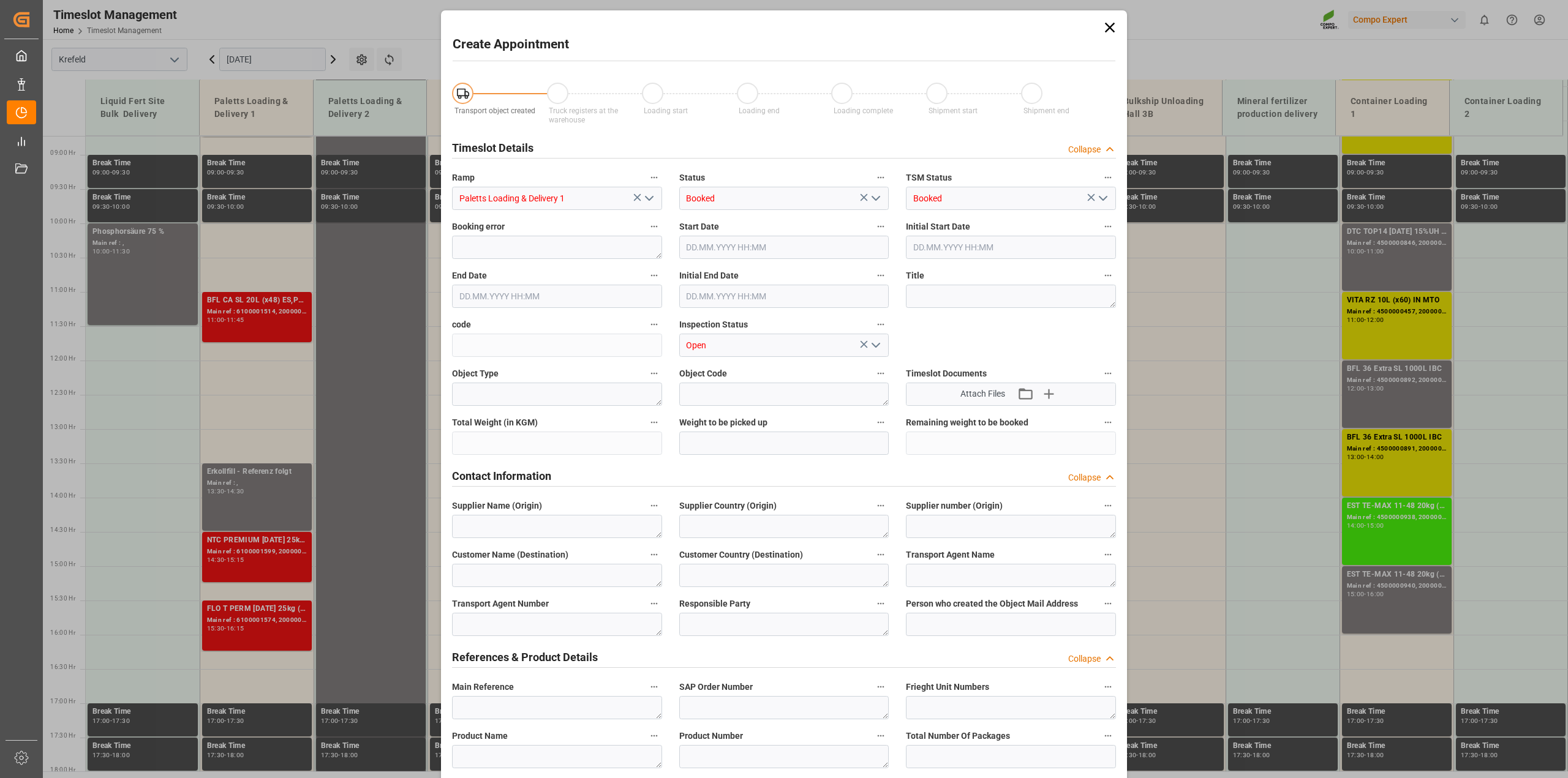
type input "[DATE] 12:00"
type input "[DATE] 12:30"
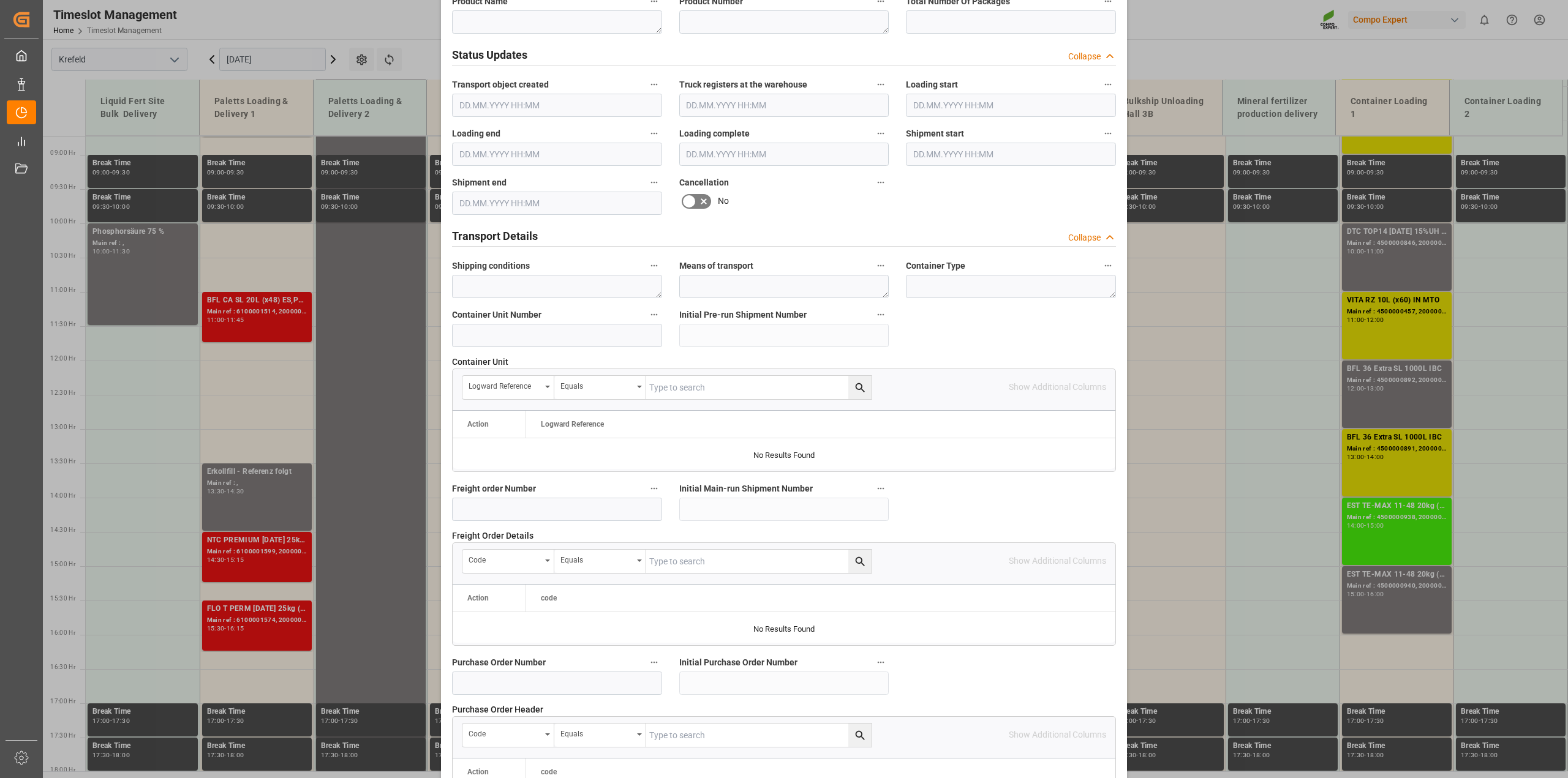
scroll to position [919, 0]
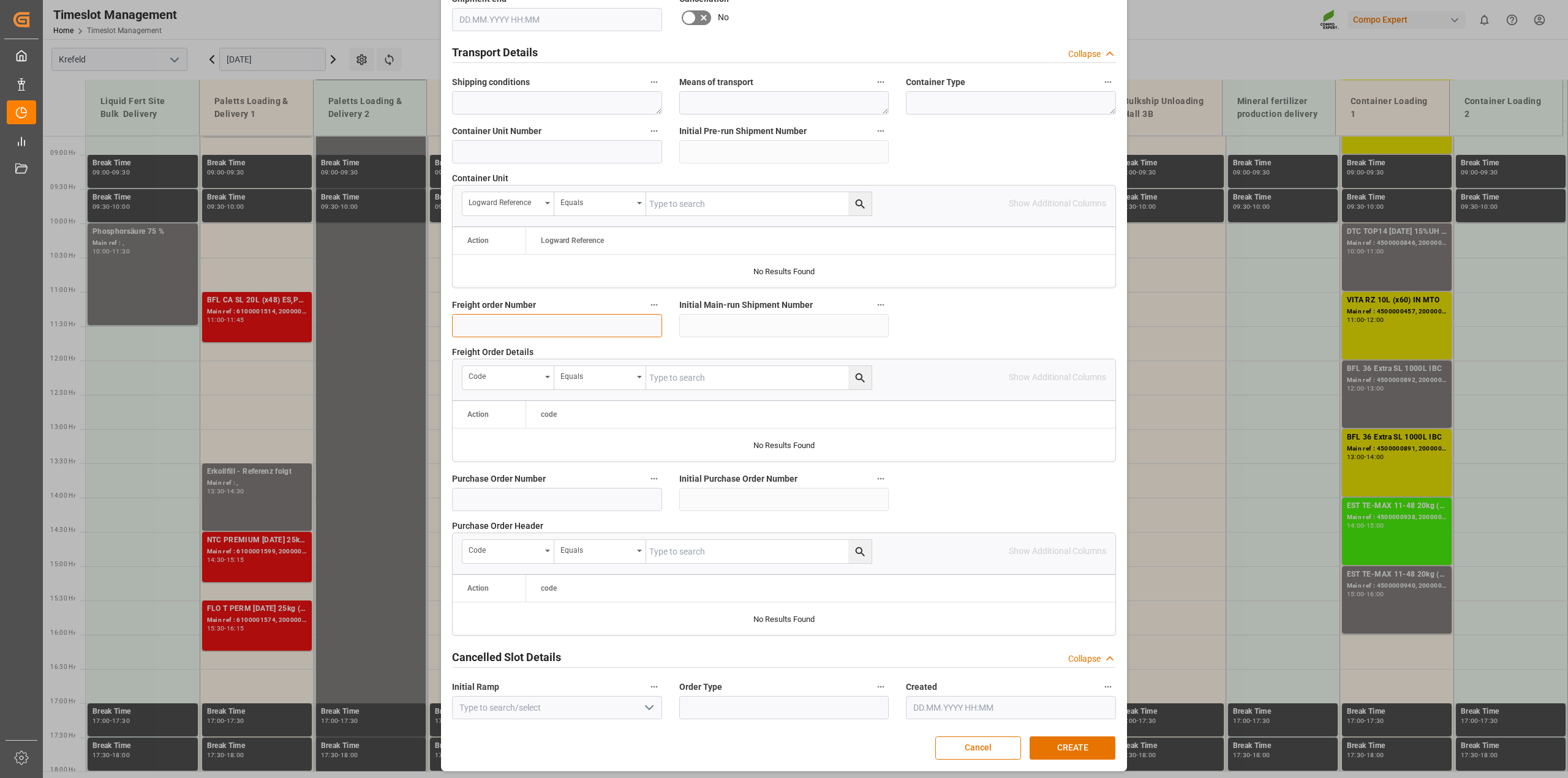
drag, startPoint x: 485, startPoint y: 322, endPoint x: 518, endPoint y: 365, distance: 54.2
click at [485, 322] on input at bounding box center [557, 325] width 210 height 23
paste input "6100001652"
type input "6100001652"
click at [1082, 748] on button "CREATE" at bounding box center [1072, 748] width 86 height 23
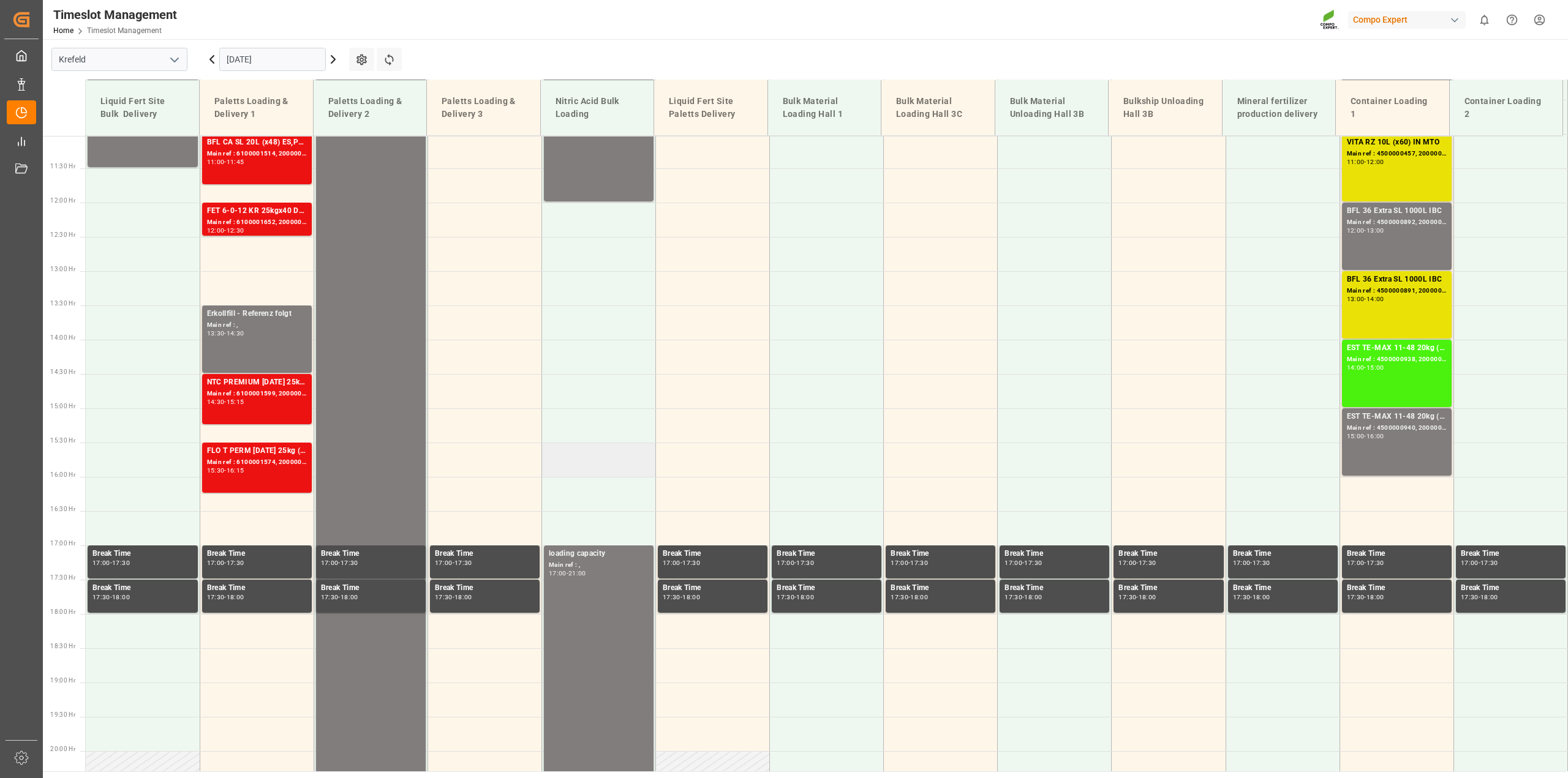
scroll to position [759, 0]
